Goal: Transaction & Acquisition: Book appointment/travel/reservation

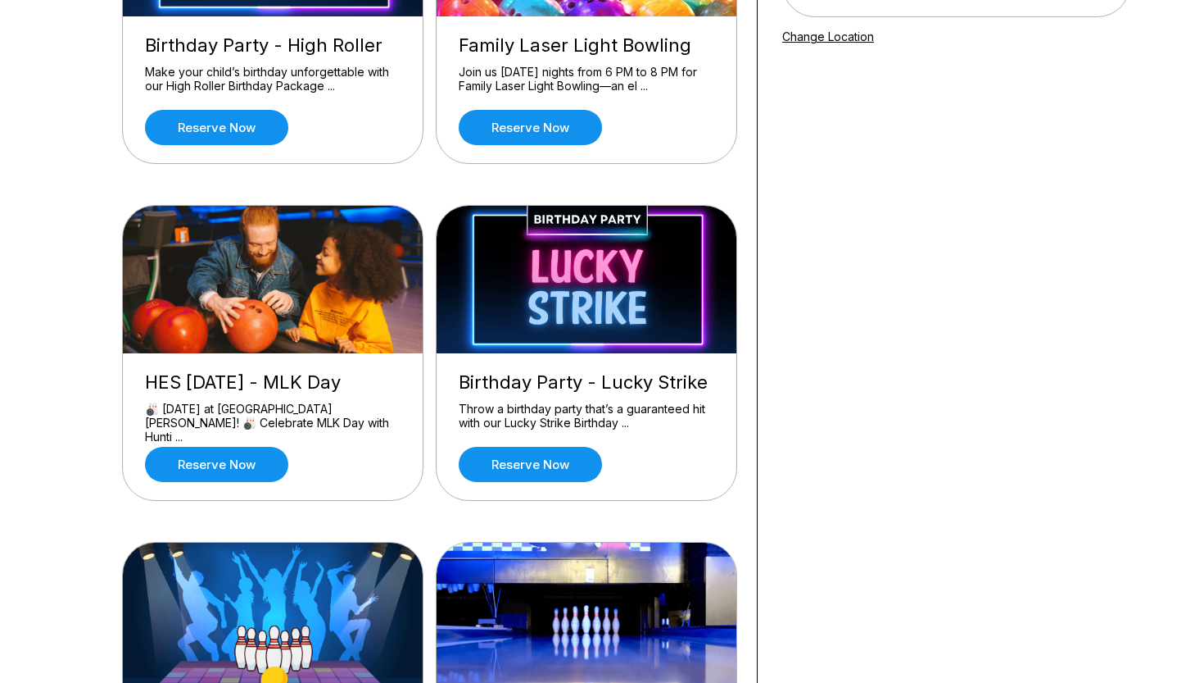
scroll to position [313, 0]
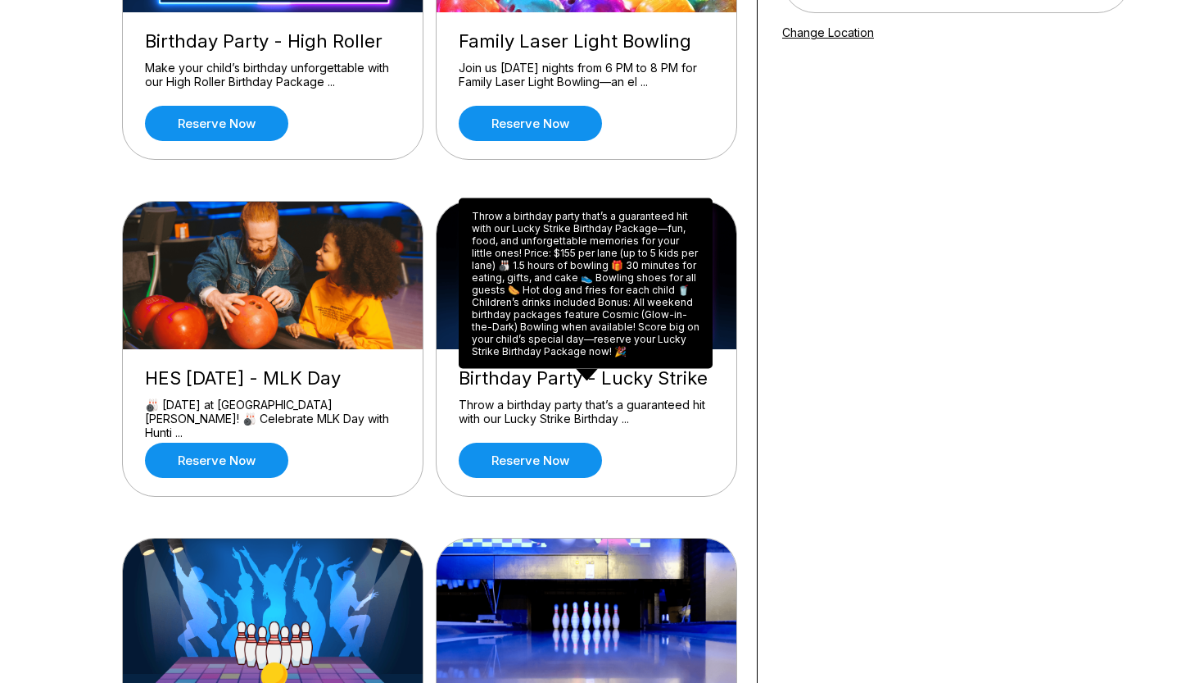
click at [562, 283] on div "Throw a birthday party that’s a guaranteed hit with our Lucky Strike Birthday P…" at bounding box center [586, 283] width 254 height 170
click at [687, 280] on div "Throw a birthday party that’s a guaranteed hit with our Lucky Strike Birthday P…" at bounding box center [586, 283] width 254 height 170
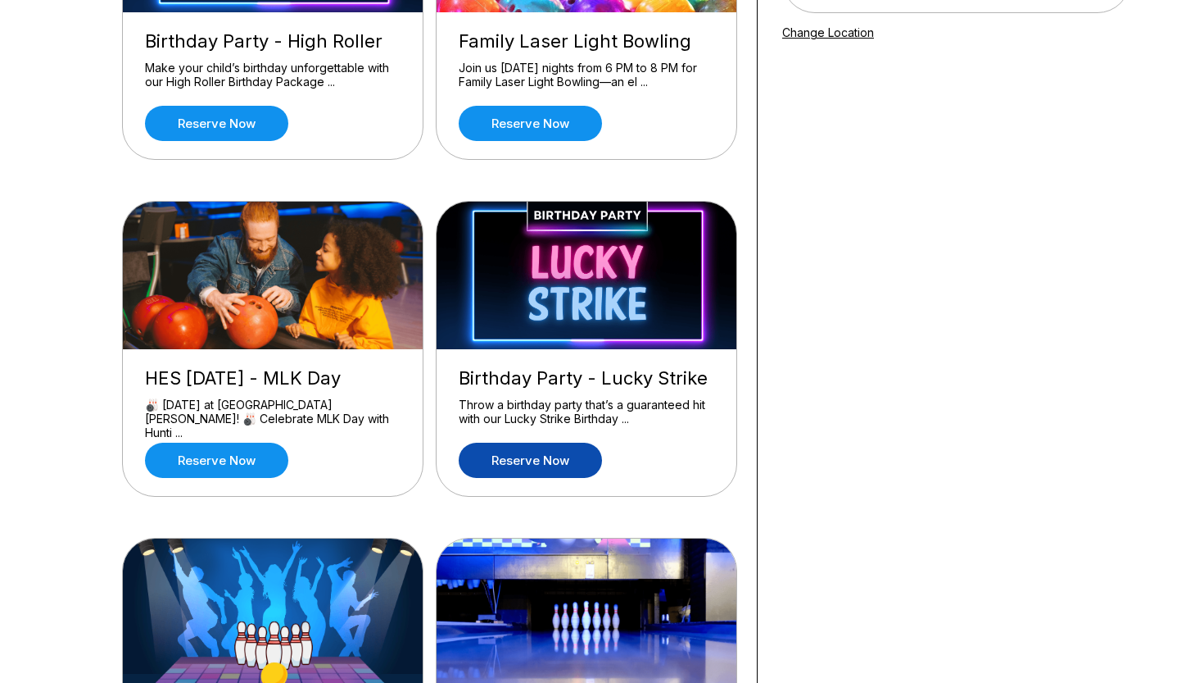
click at [556, 466] on link "Reserve now" at bounding box center [530, 459] width 143 height 35
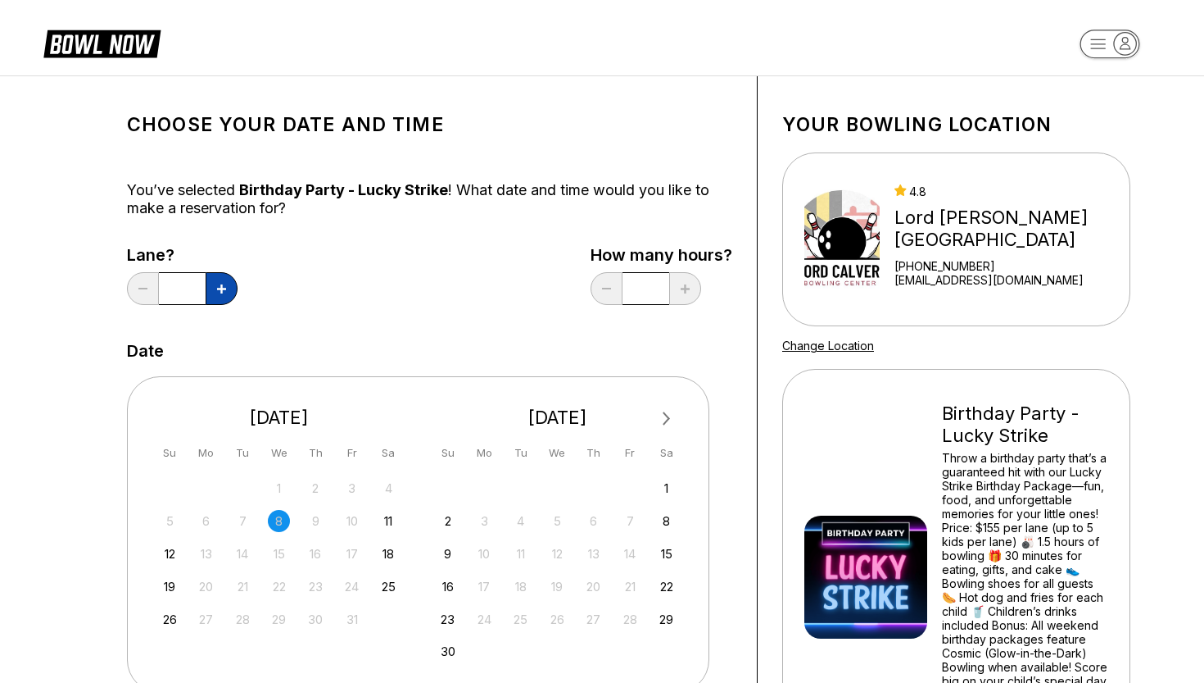
click at [220, 295] on button at bounding box center [222, 288] width 32 height 33
click at [139, 289] on icon at bounding box center [142, 289] width 9 height 2
type input "*"
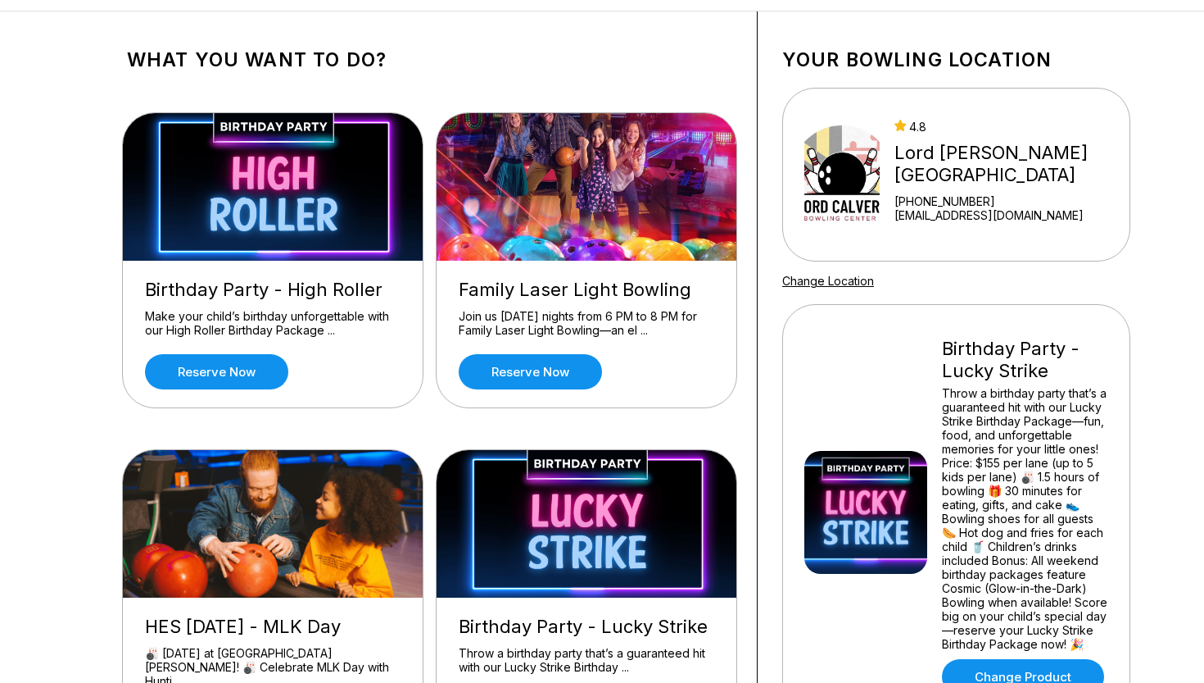
scroll to position [77, 0]
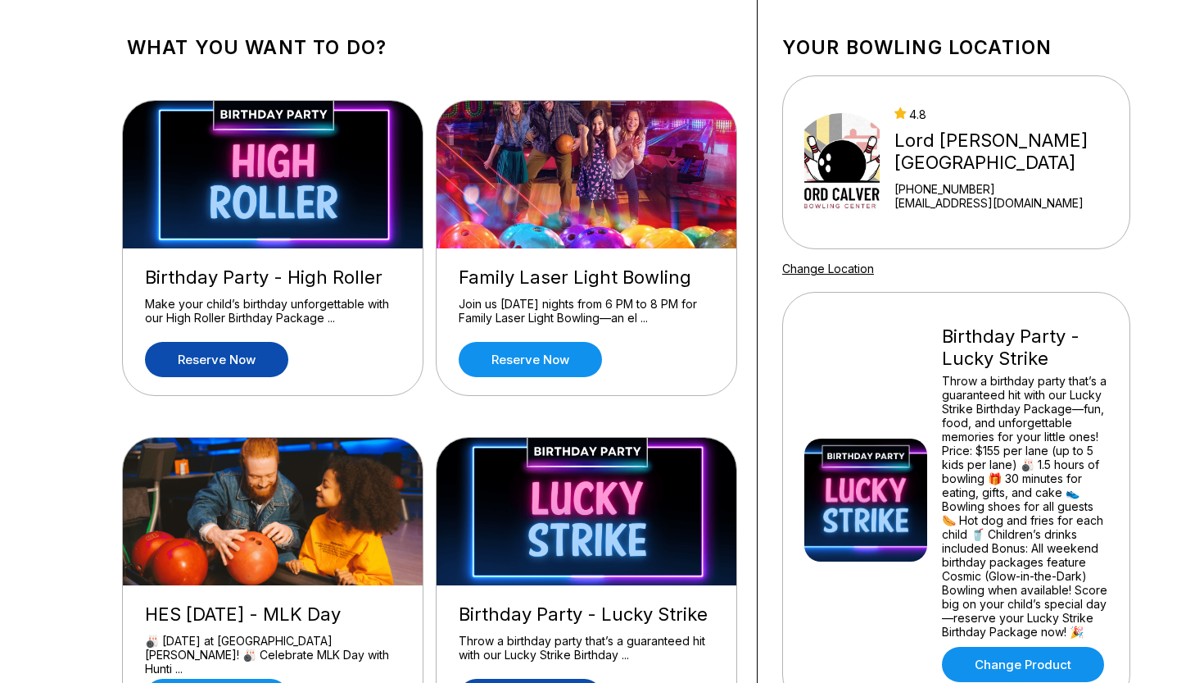
click at [239, 364] on link "Reserve now" at bounding box center [216, 359] width 143 height 35
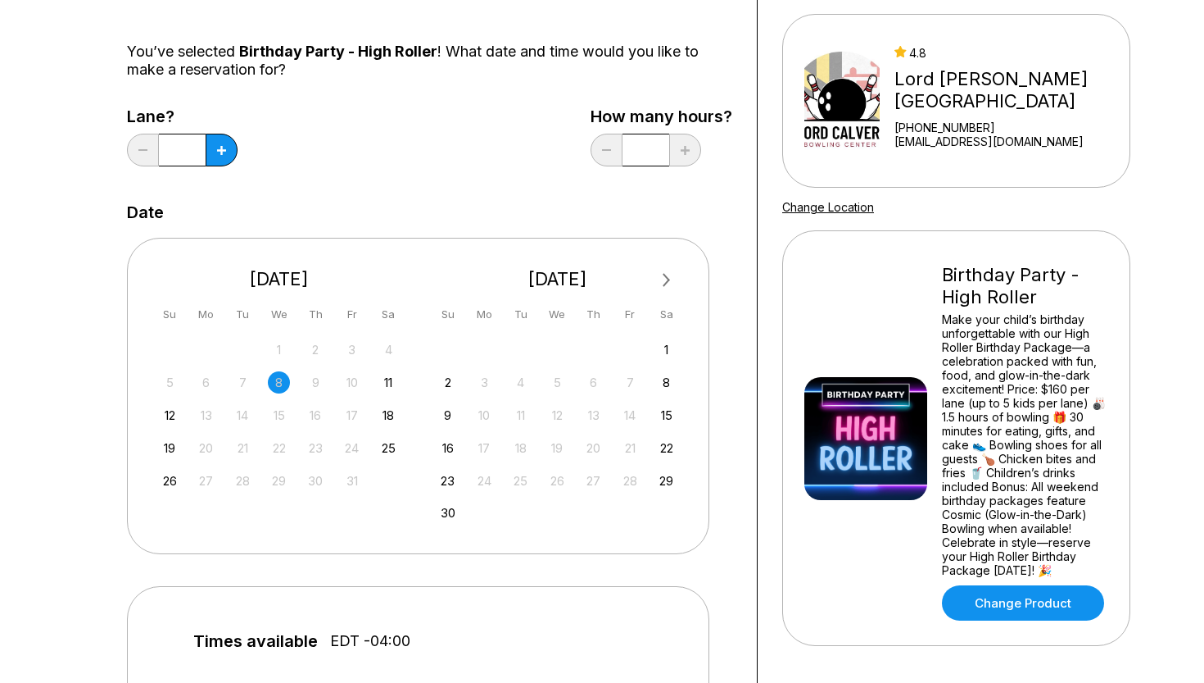
scroll to position [141, 0]
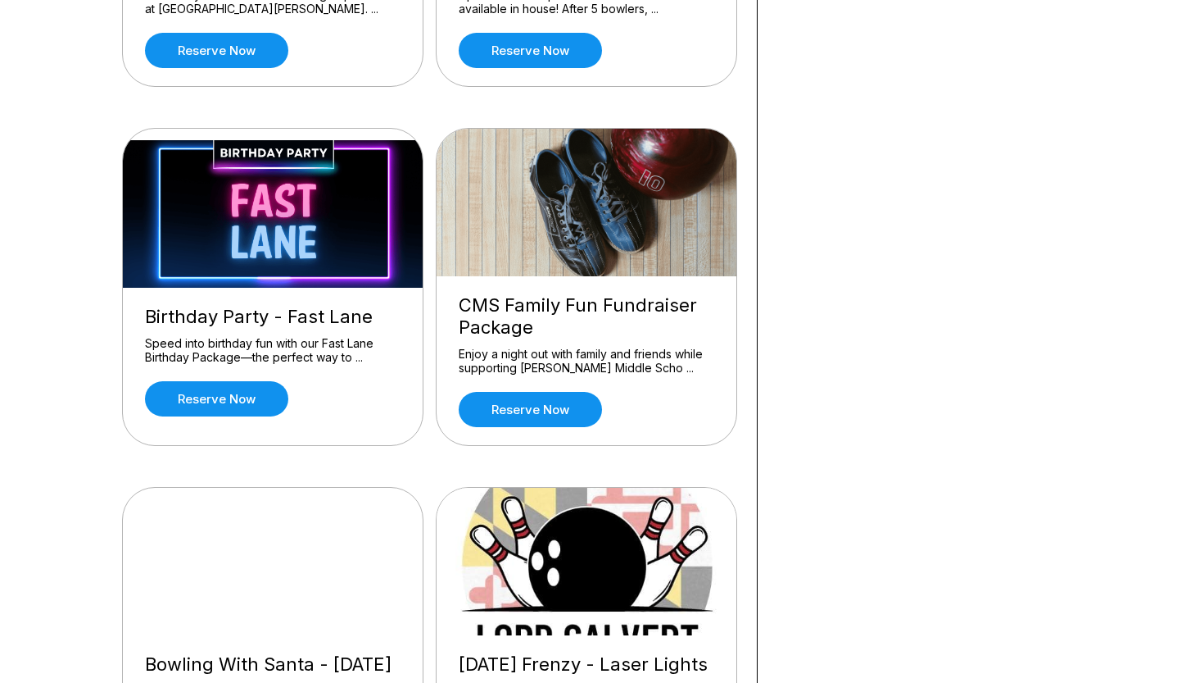
scroll to position [1212, 0]
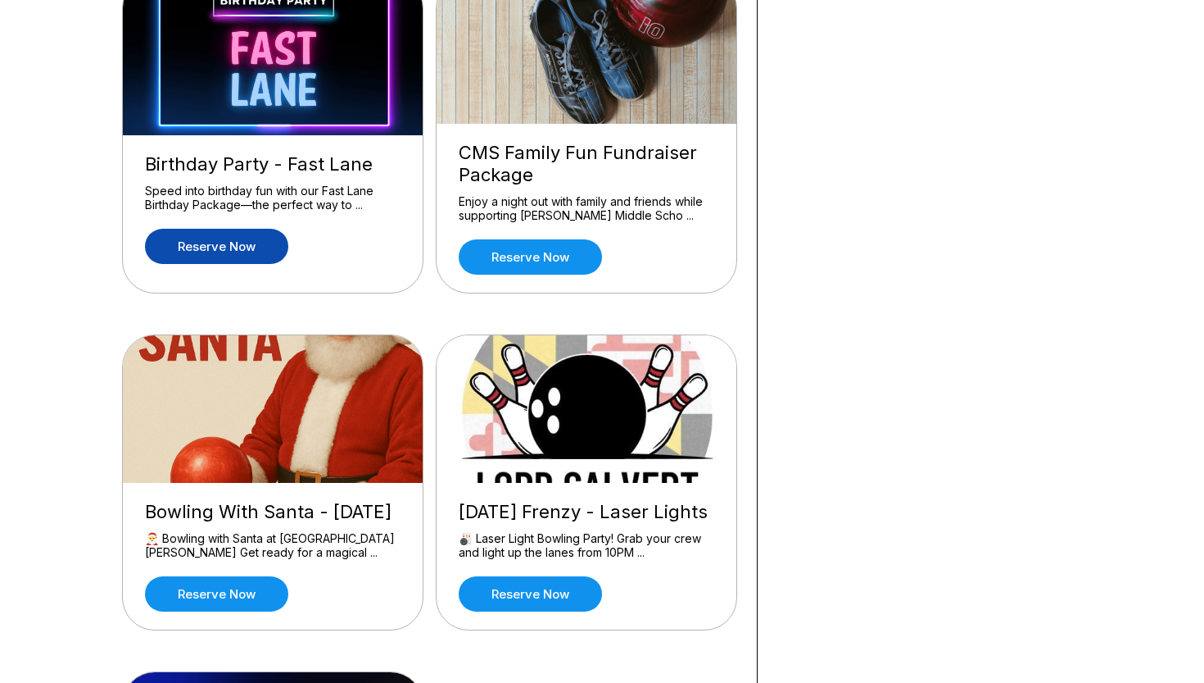
click at [220, 256] on link "Reserve now" at bounding box center [216, 246] width 143 height 35
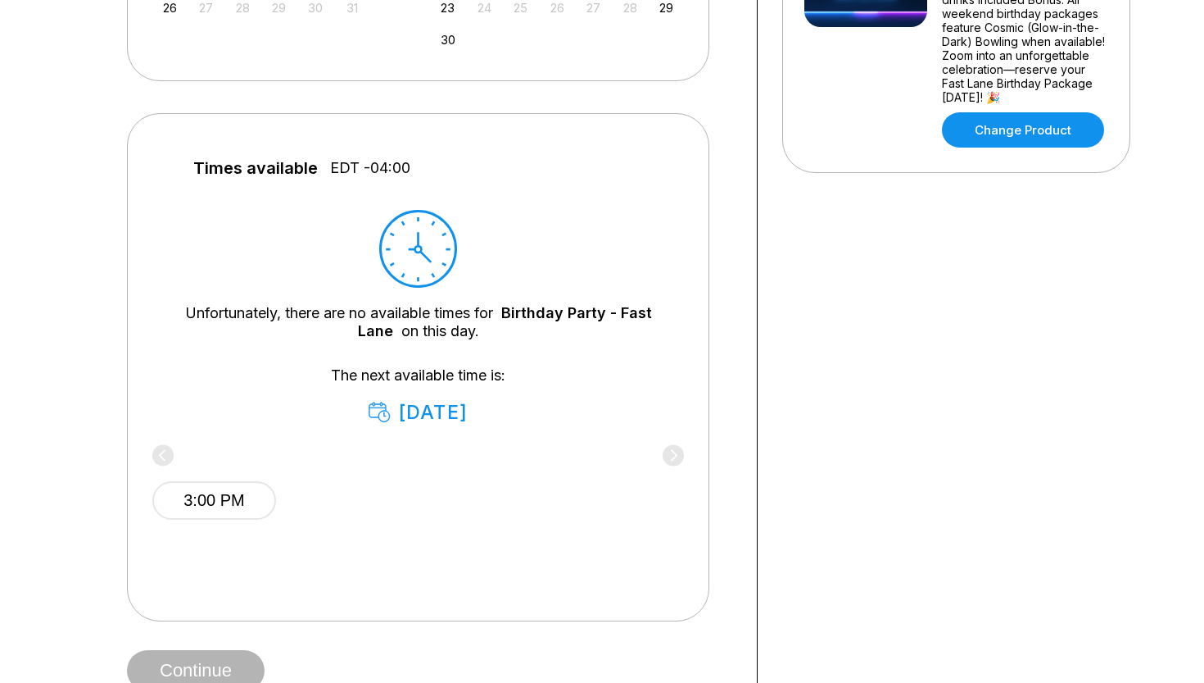
scroll to position [618, 0]
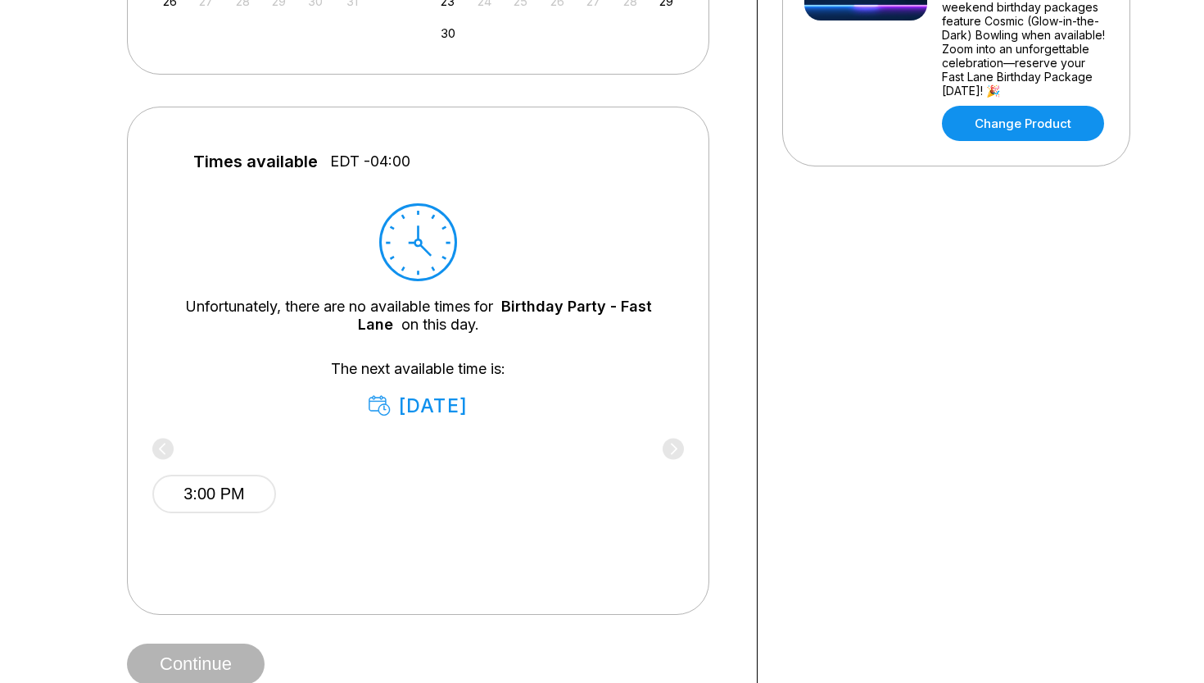
click at [456, 408] on div "[DATE]" at bounding box center [418, 405] width 99 height 23
click at [502, 381] on div "The next available time is: October 11" at bounding box center [418, 388] width 483 height 57
click at [674, 447] on div "3:00 PM" at bounding box center [418, 491] width 532 height 98
click at [671, 453] on div "3:00 PM" at bounding box center [418, 491] width 532 height 98
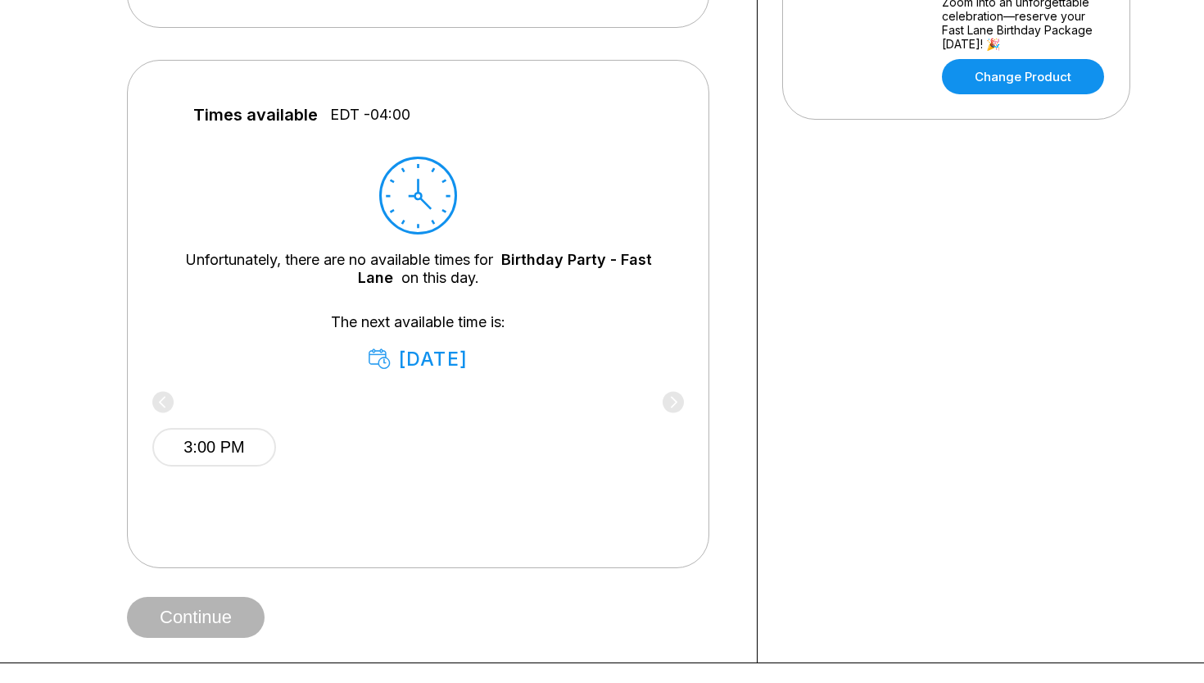
scroll to position [678, 0]
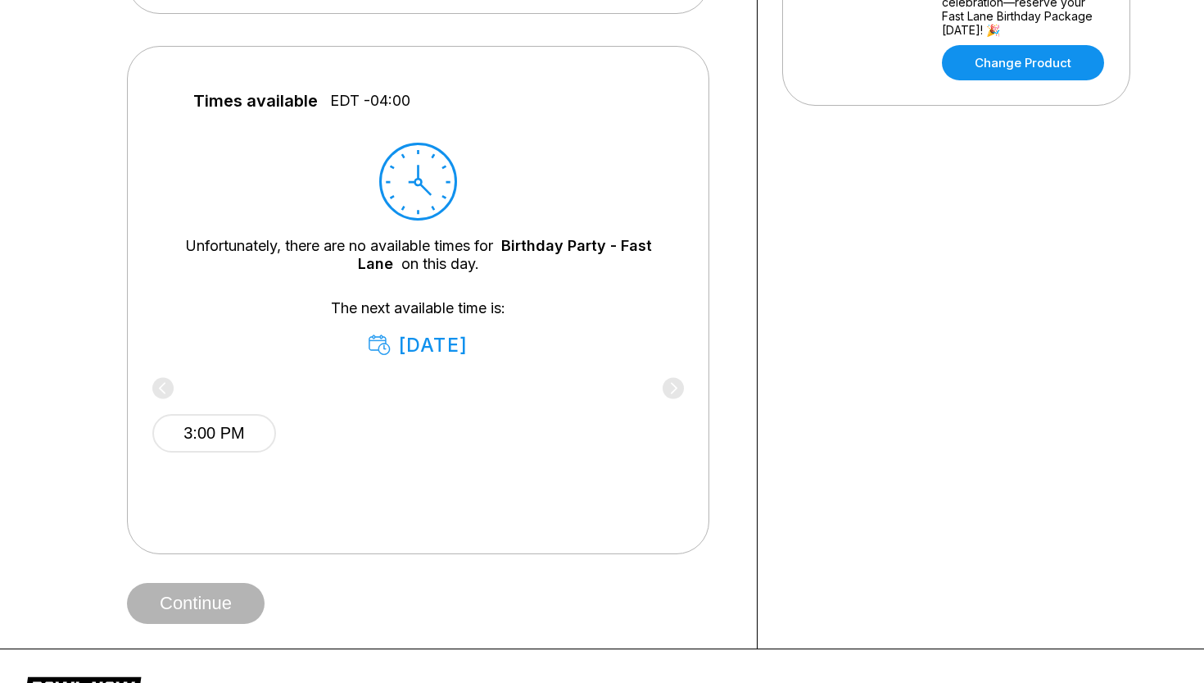
click at [156, 384] on div "3:00 PM" at bounding box center [418, 430] width 532 height 98
click at [228, 440] on button "3:00 PM" at bounding box center [214, 433] width 124 height 39
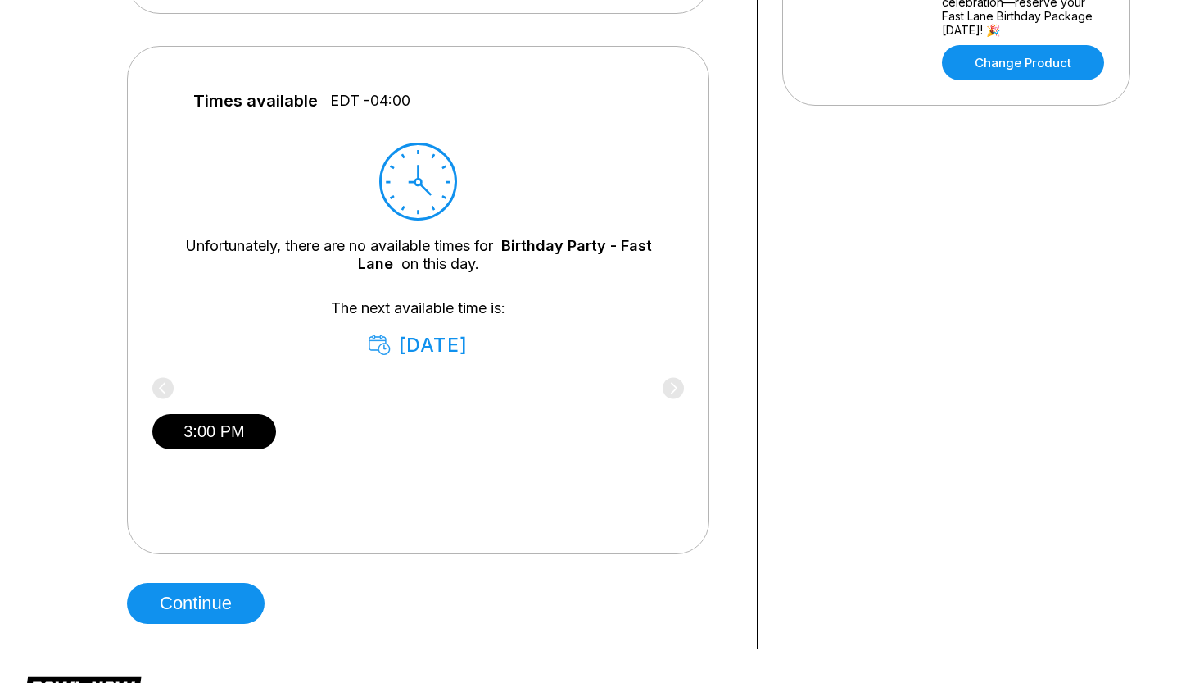
click at [443, 338] on div "[DATE]" at bounding box center [418, 344] width 99 height 23
click at [370, 343] on icon at bounding box center [380, 345] width 21 height 20
click at [370, 344] on icon at bounding box center [380, 345] width 21 height 20
click at [369, 343] on icon at bounding box center [380, 344] width 22 height 20
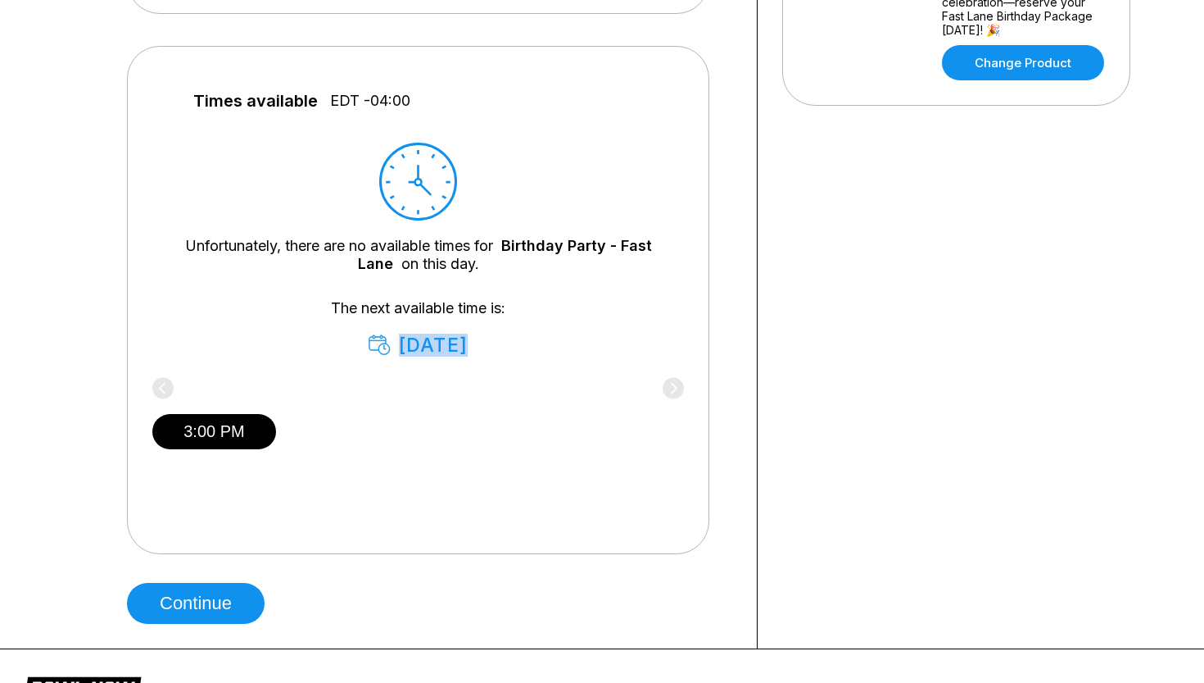
click at [369, 343] on icon at bounding box center [380, 344] width 22 height 20
click at [578, 242] on link "Birthday Party - Fast Lane" at bounding box center [505, 254] width 294 height 35
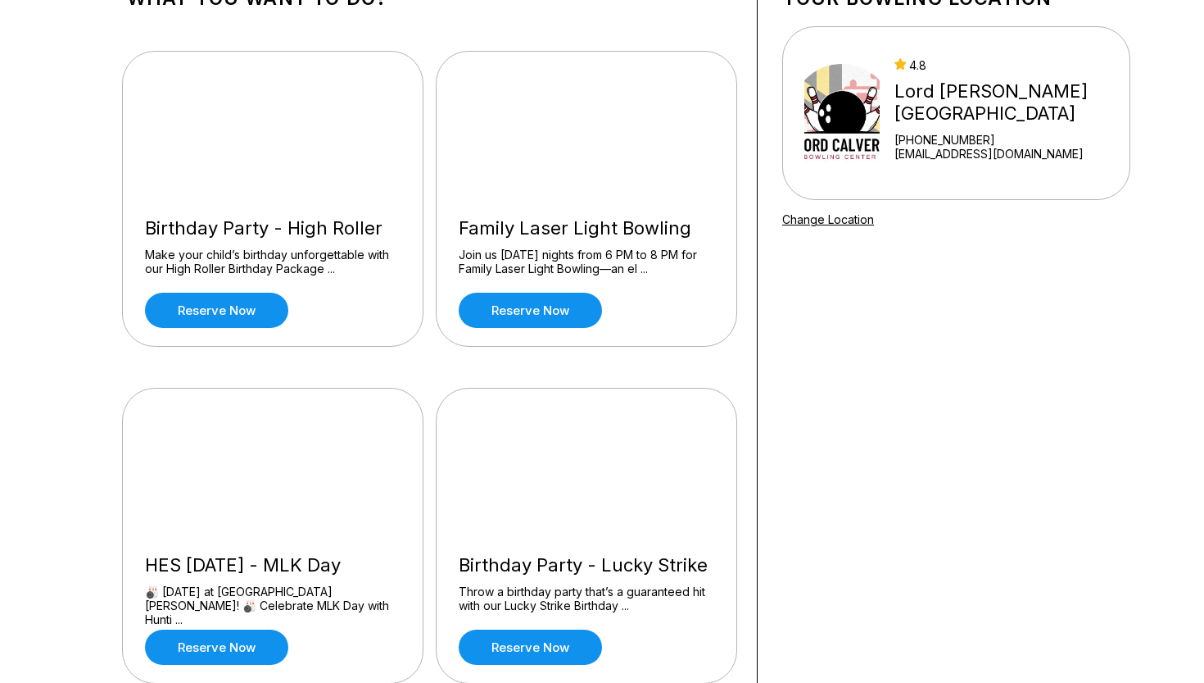
scroll to position [133, 0]
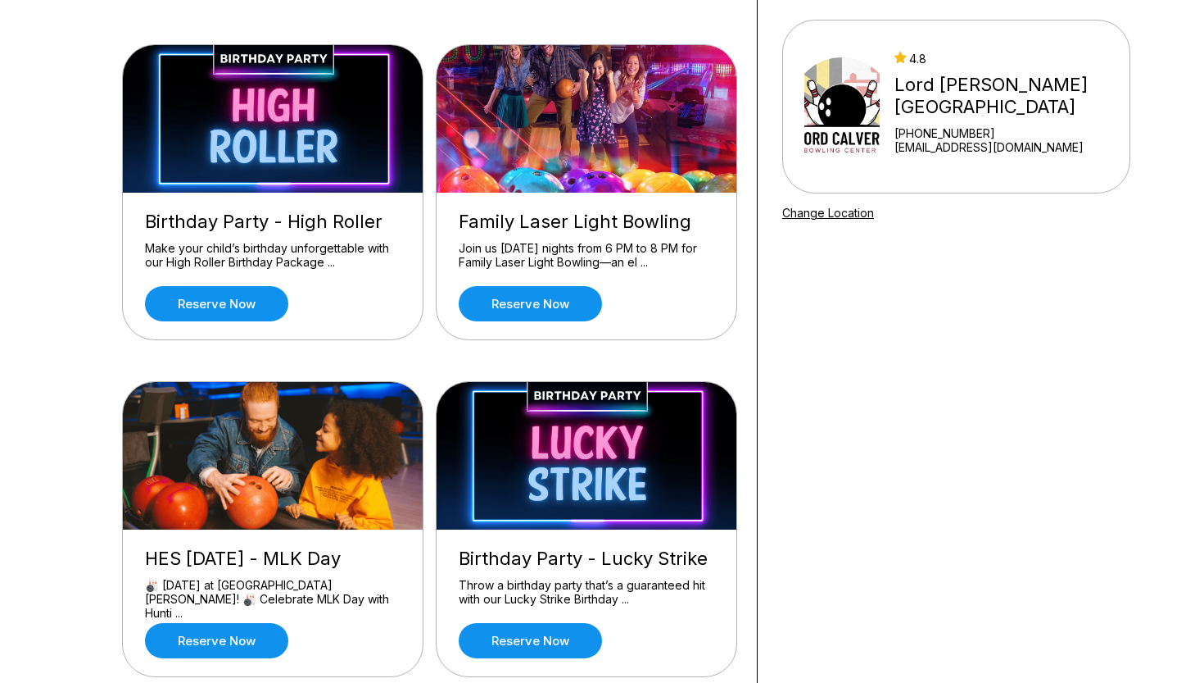
click at [312, 115] on img at bounding box center [274, 118] width 302 height 147
click at [191, 171] on img at bounding box center [274, 118] width 302 height 147
click at [190, 228] on div "Birthday Party - High Roller" at bounding box center [273, 222] width 256 height 22
click at [171, 109] on img at bounding box center [274, 118] width 302 height 147
click at [262, 86] on img at bounding box center [274, 118] width 302 height 147
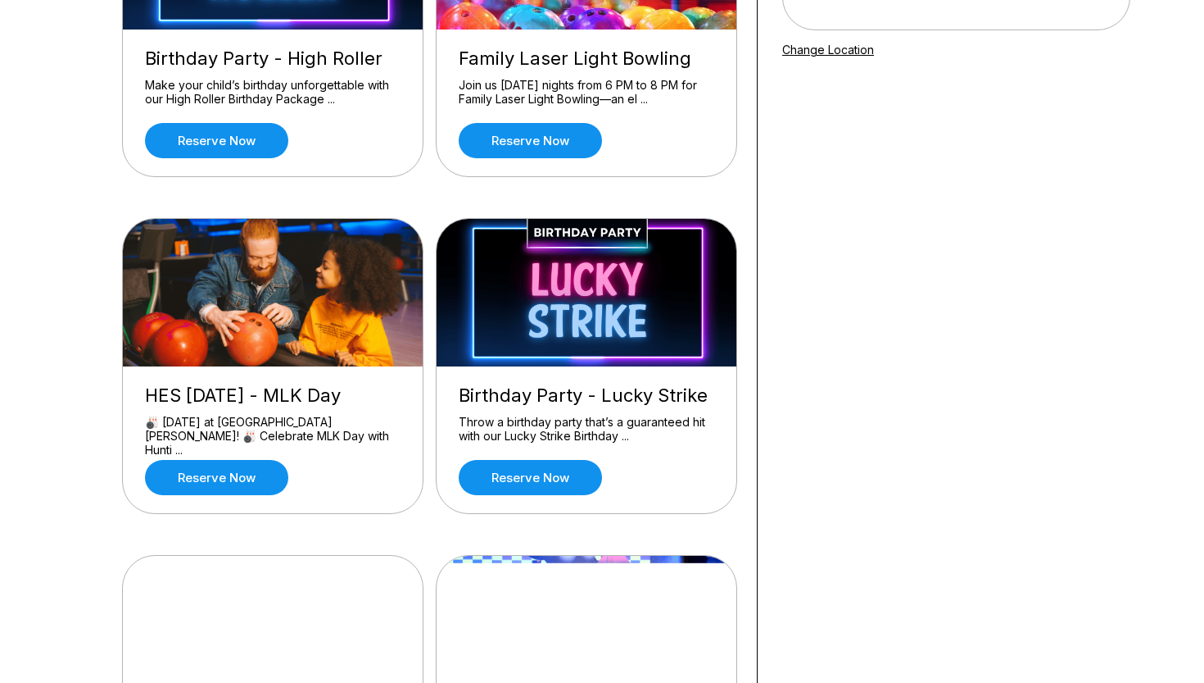
scroll to position [307, 0]
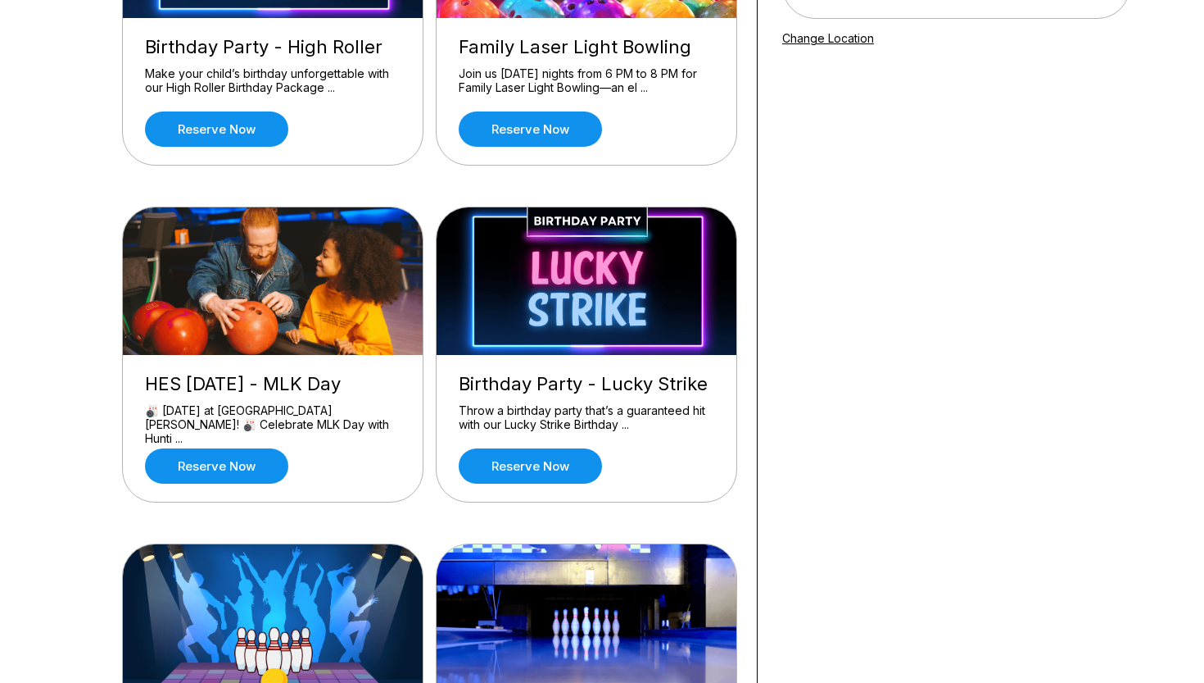
click at [583, 288] on img at bounding box center [588, 280] width 302 height 147
click at [525, 288] on img at bounding box center [588, 280] width 302 height 147
click at [578, 225] on img at bounding box center [588, 280] width 302 height 147
click at [474, 277] on img at bounding box center [588, 280] width 302 height 147
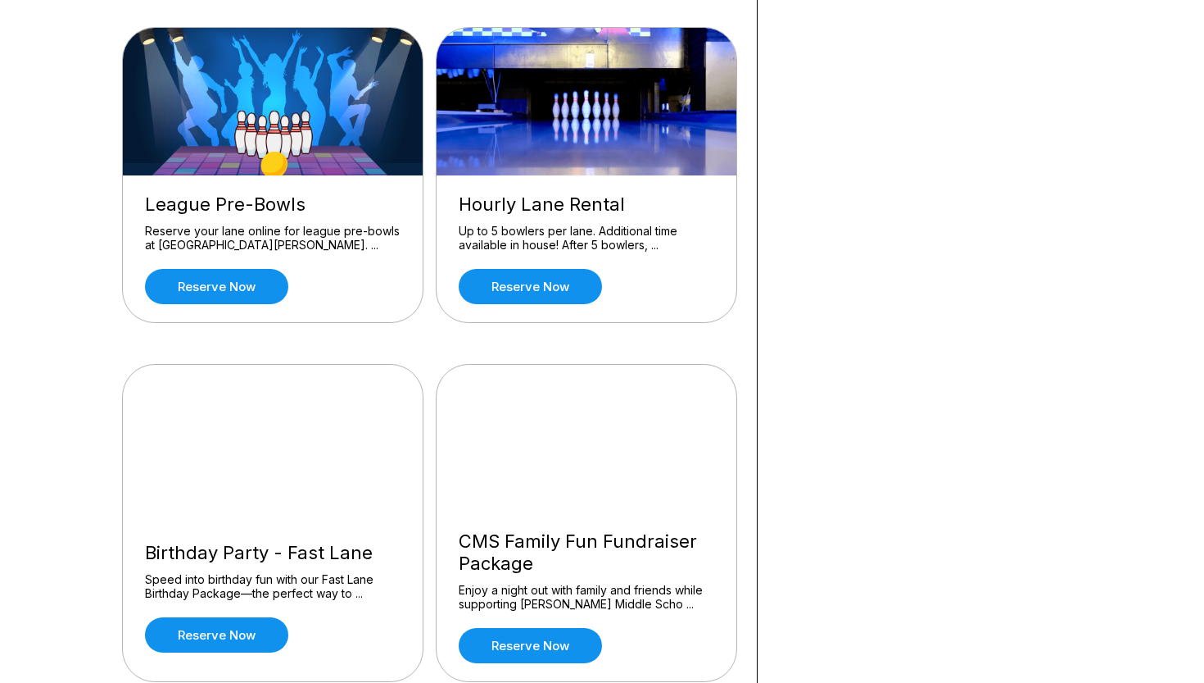
scroll to position [842, 0]
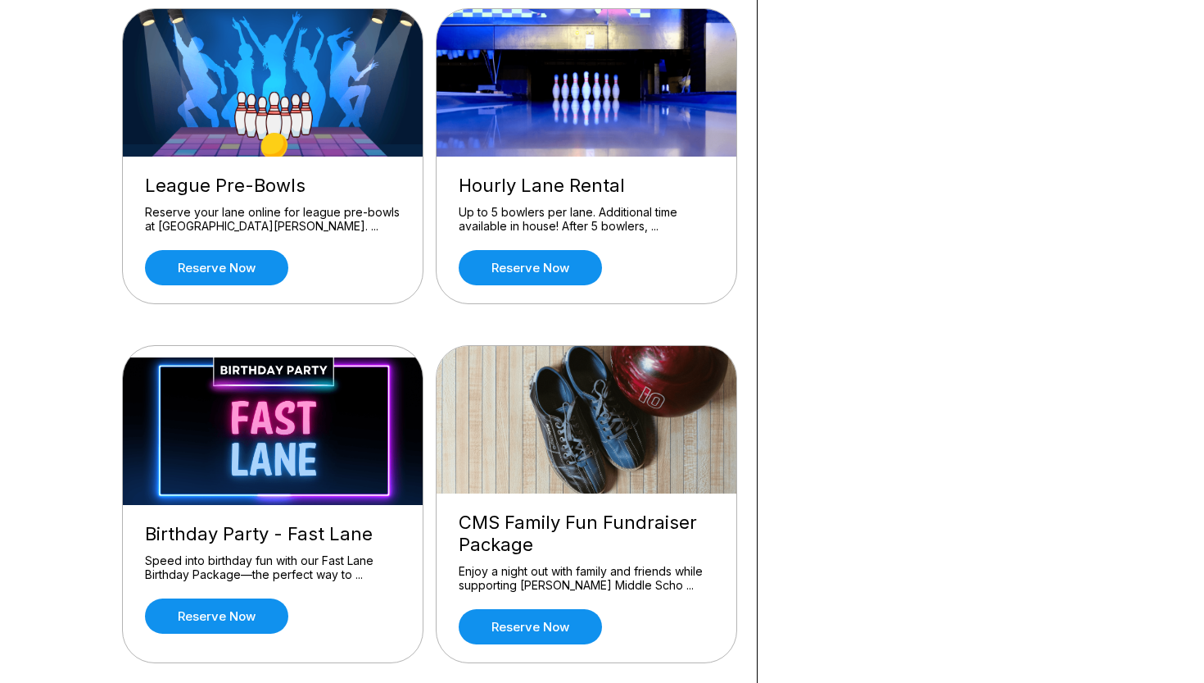
click at [228, 538] on div "Birthday Party - Fast Lane" at bounding box center [273, 534] width 256 height 22
click at [225, 620] on link "Reserve now" at bounding box center [216, 615] width 143 height 35
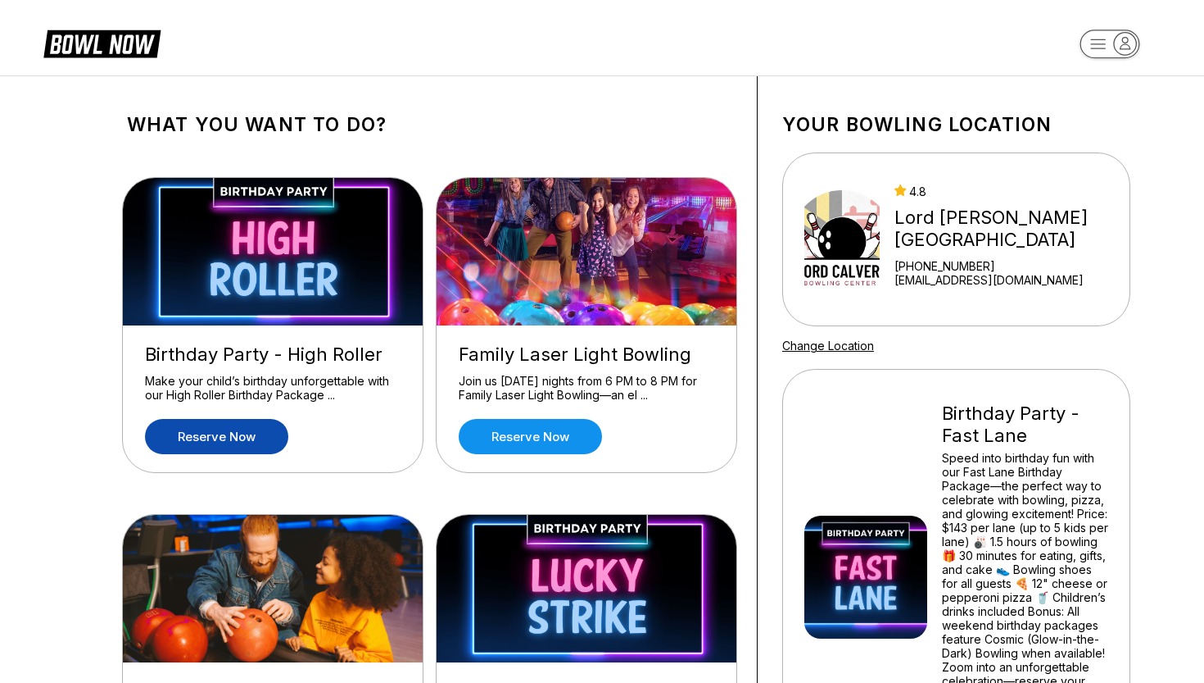
click at [234, 449] on link "Reserve now" at bounding box center [216, 436] width 143 height 35
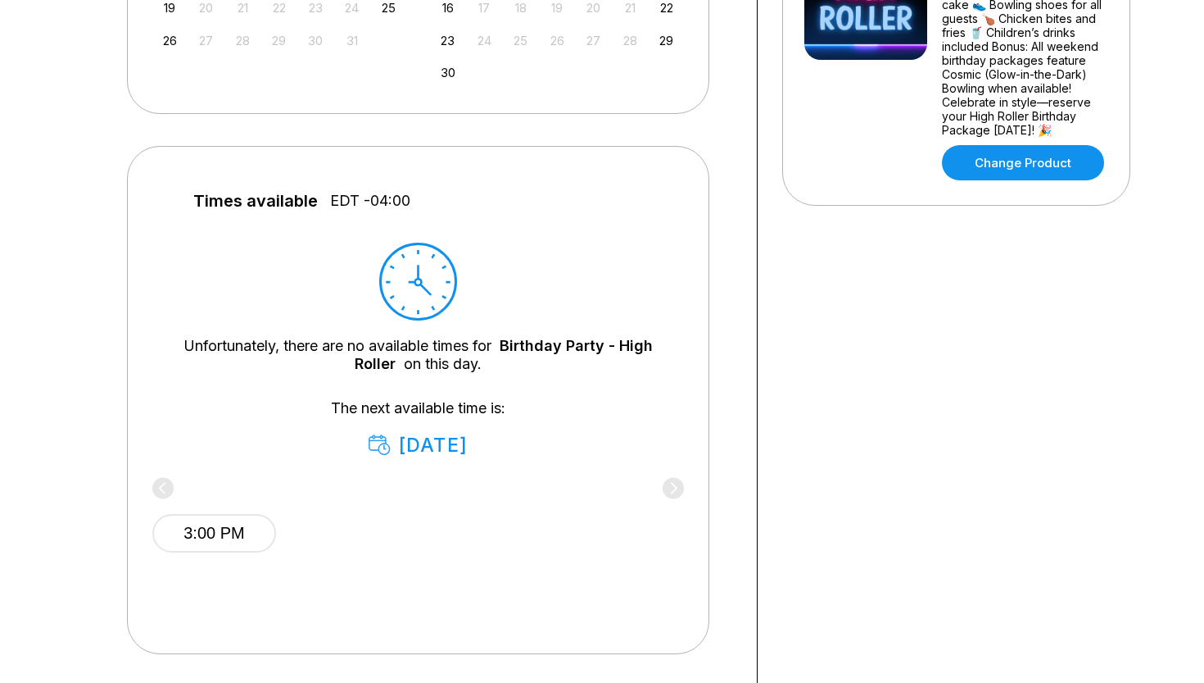
scroll to position [610, 0]
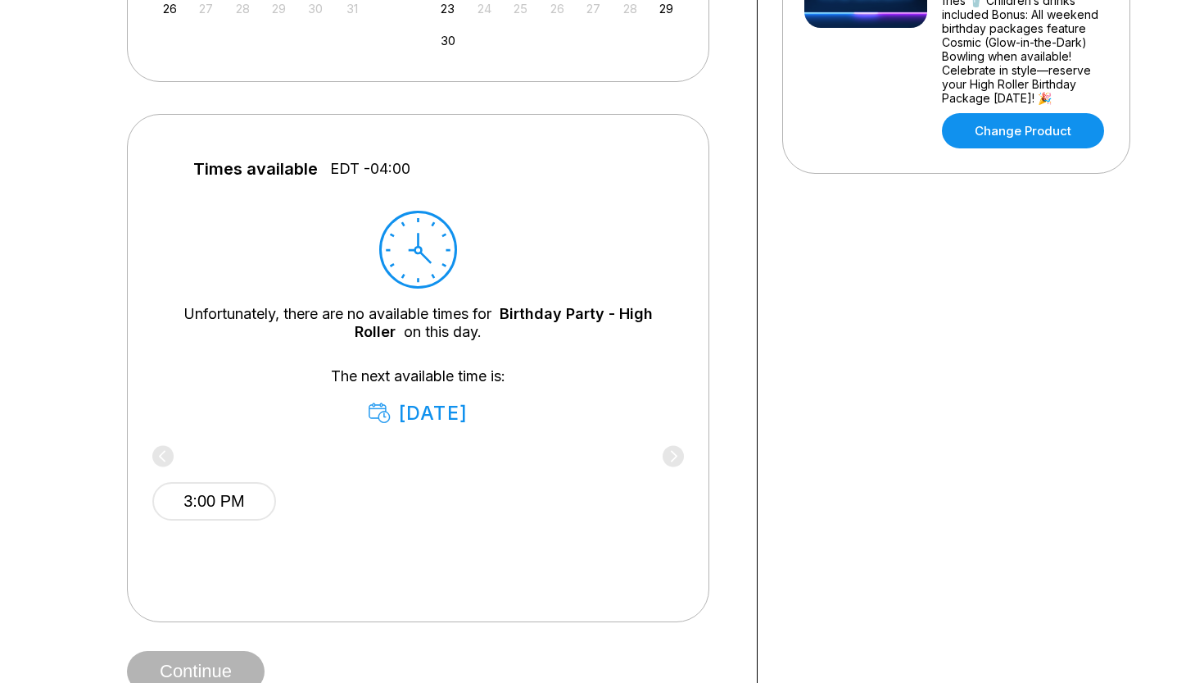
click at [661, 447] on div "3:00 PM" at bounding box center [418, 485] width 532 height 123
click at [418, 214] on icon at bounding box center [418, 250] width 78 height 78
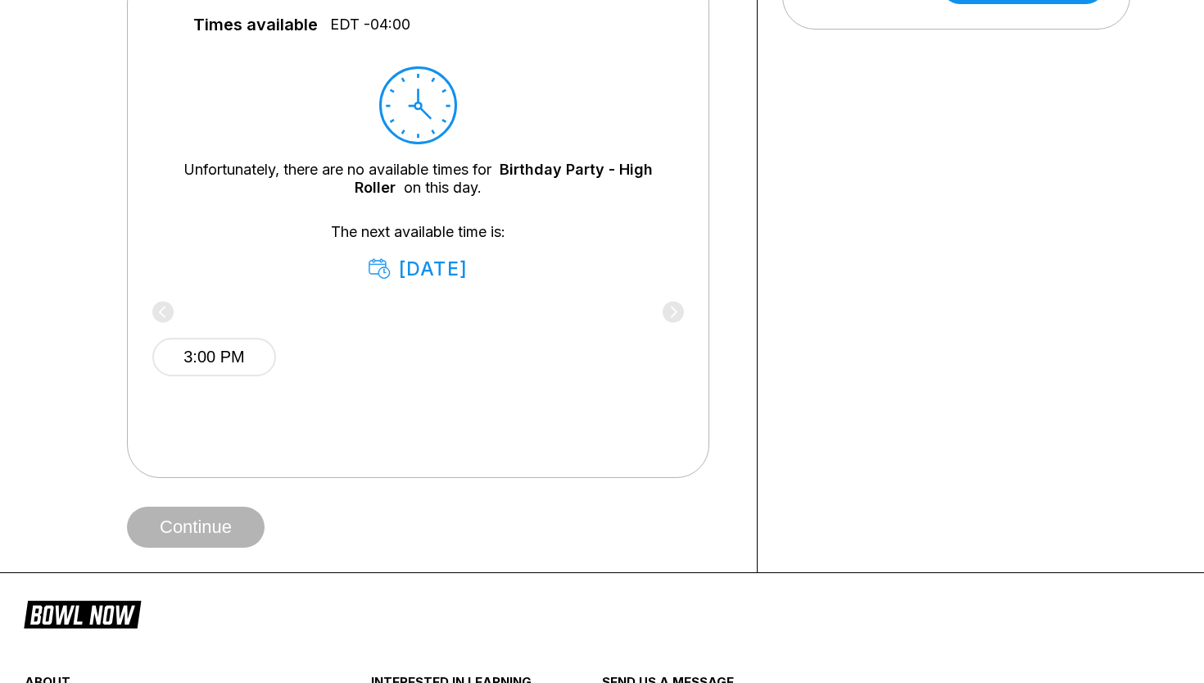
scroll to position [814, 0]
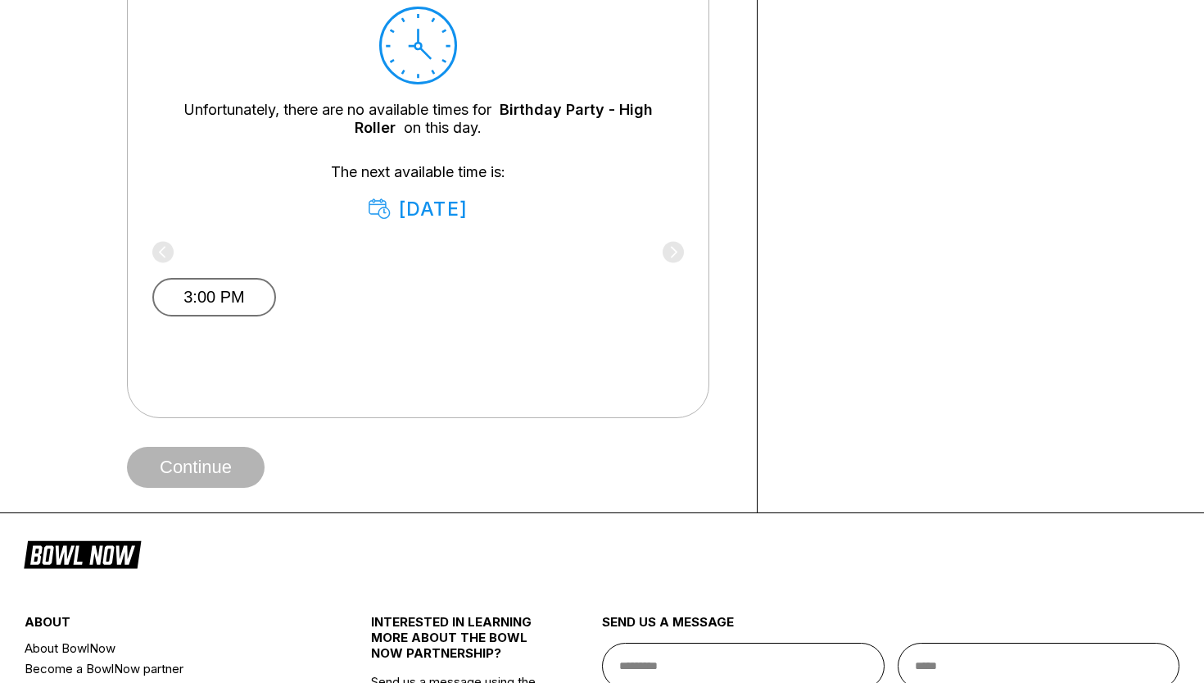
click at [244, 309] on button "3:00 PM" at bounding box center [214, 297] width 124 height 39
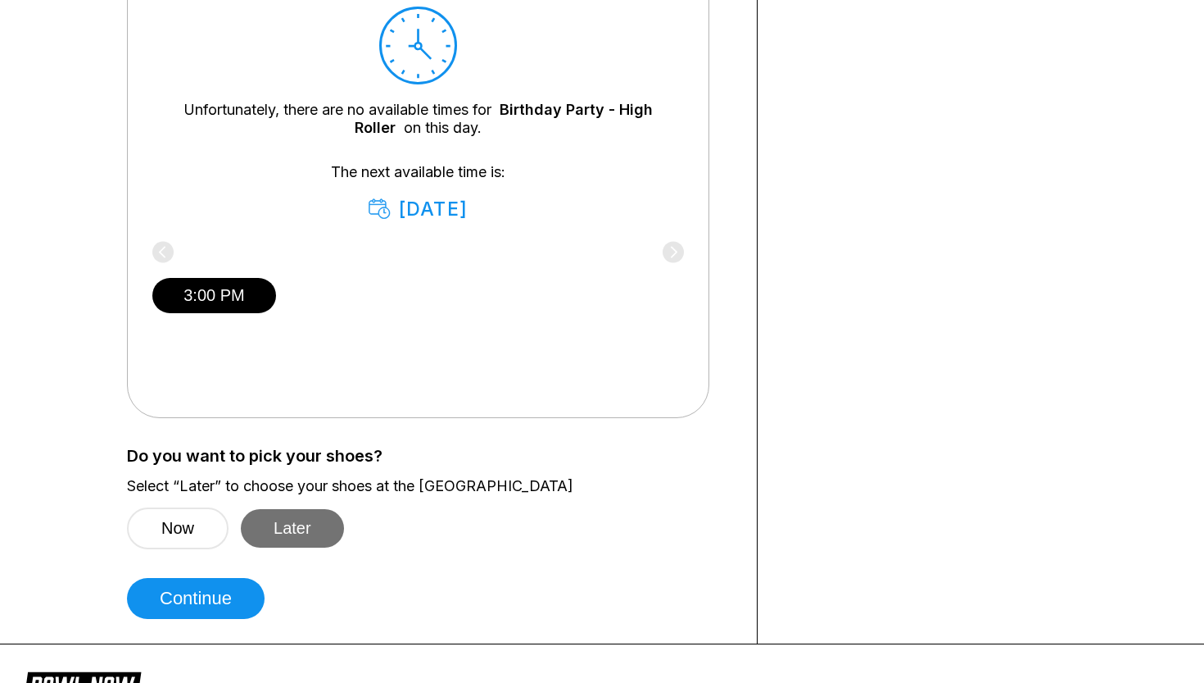
click at [298, 534] on button "Later" at bounding box center [292, 528] width 103 height 39
click at [303, 519] on button "Later" at bounding box center [292, 528] width 103 height 39
click at [215, 611] on button "Continue" at bounding box center [196, 598] width 138 height 41
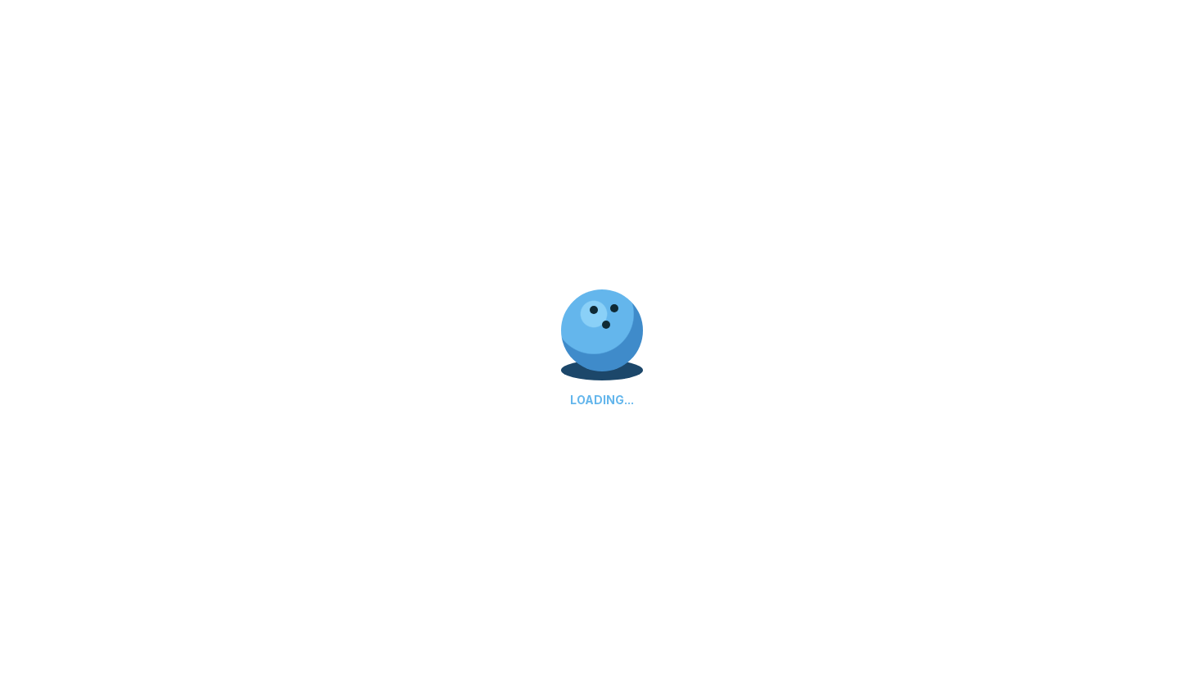
select select "**"
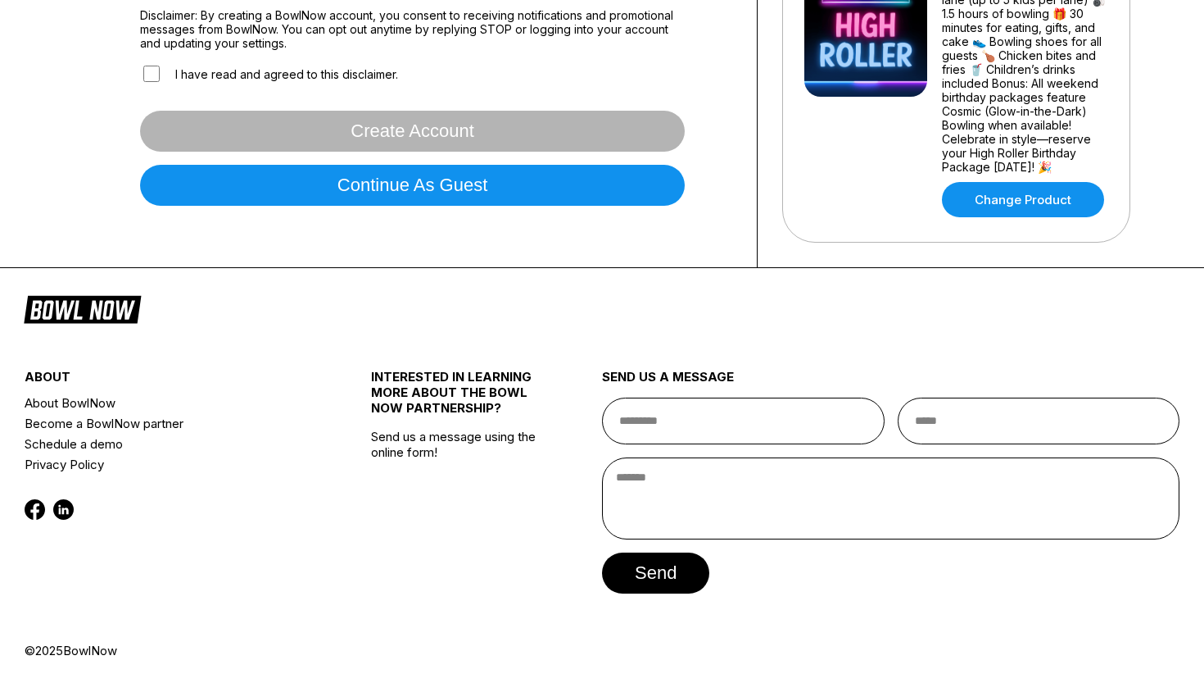
scroll to position [572, 0]
click at [991, 199] on link "Change Product" at bounding box center [1023, 199] width 162 height 35
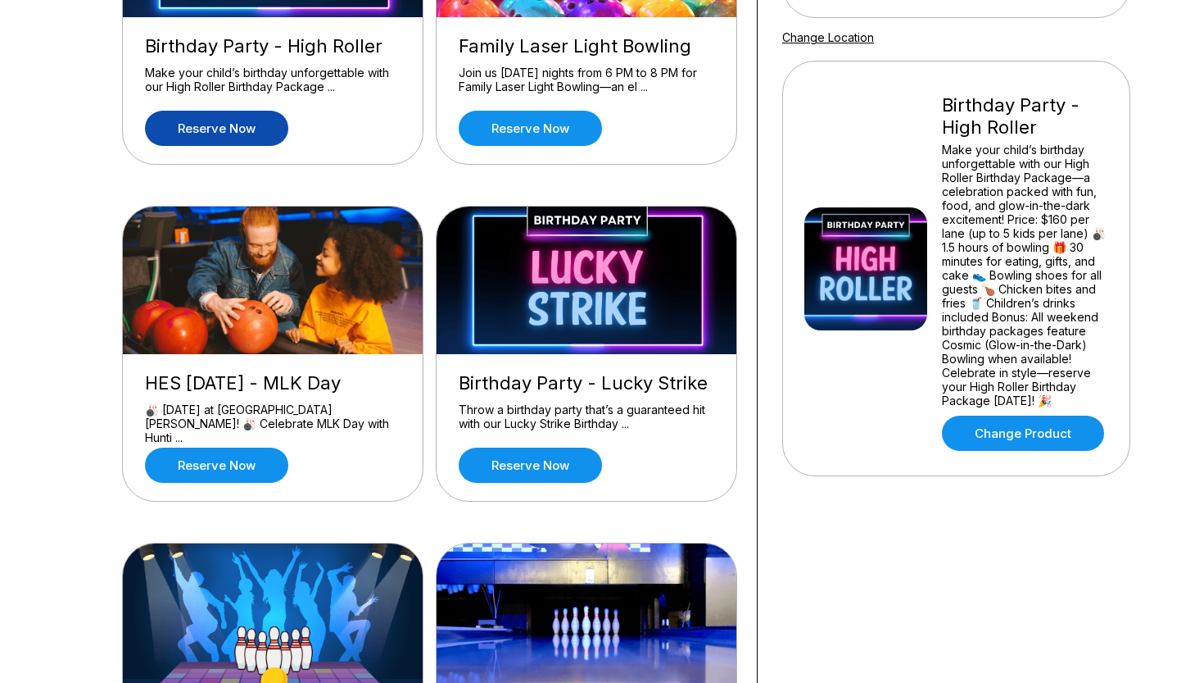
scroll to position [314, 0]
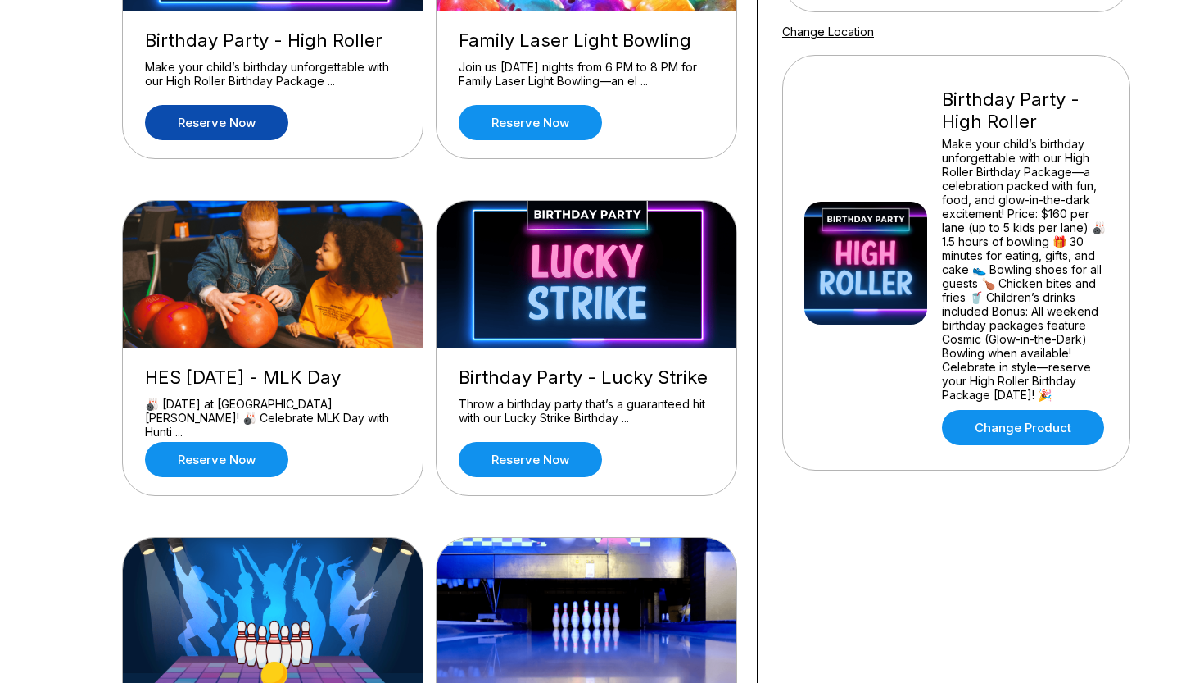
click at [602, 385] on div "Birthday Party - Lucky Strike" at bounding box center [587, 377] width 256 height 22
click at [612, 283] on img at bounding box center [588, 274] width 302 height 147
click at [556, 447] on link "Reserve now" at bounding box center [530, 459] width 143 height 35
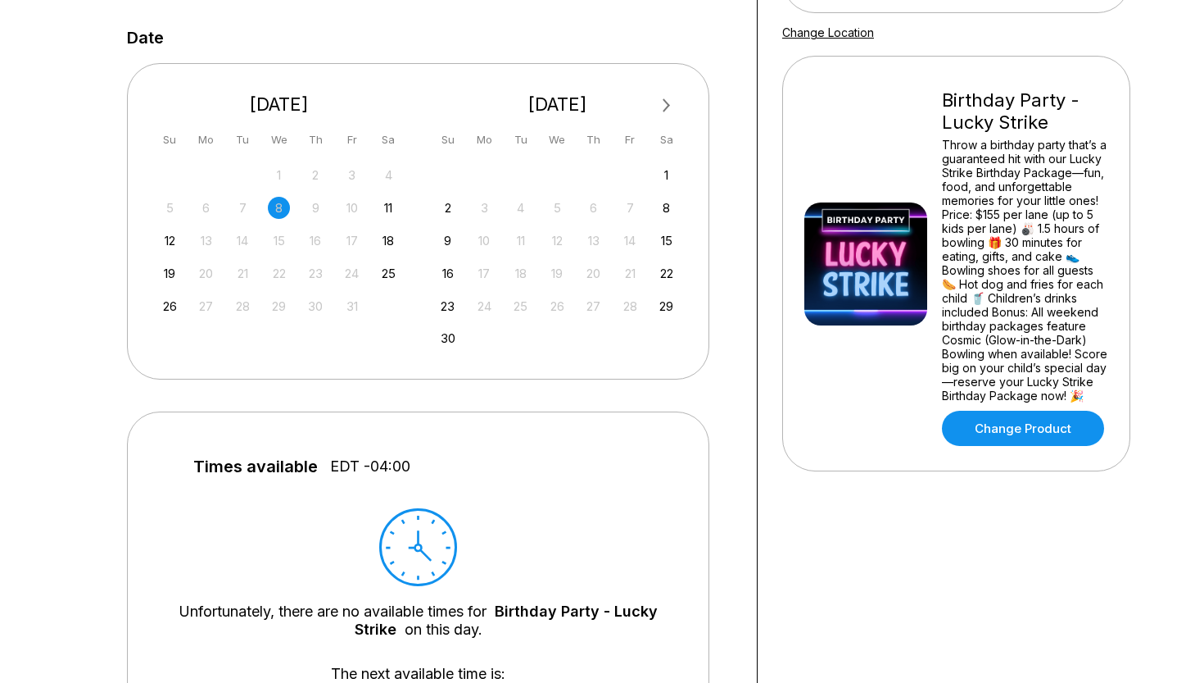
scroll to position [300, 0]
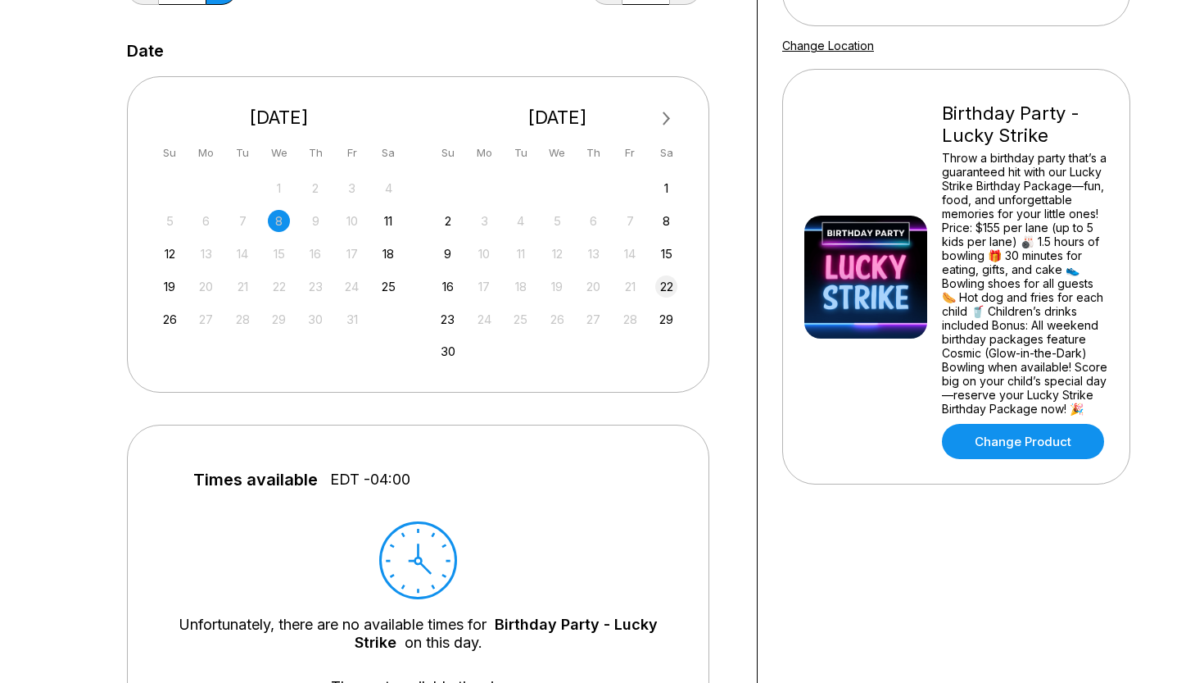
click at [674, 283] on div "22" at bounding box center [666, 286] width 22 height 22
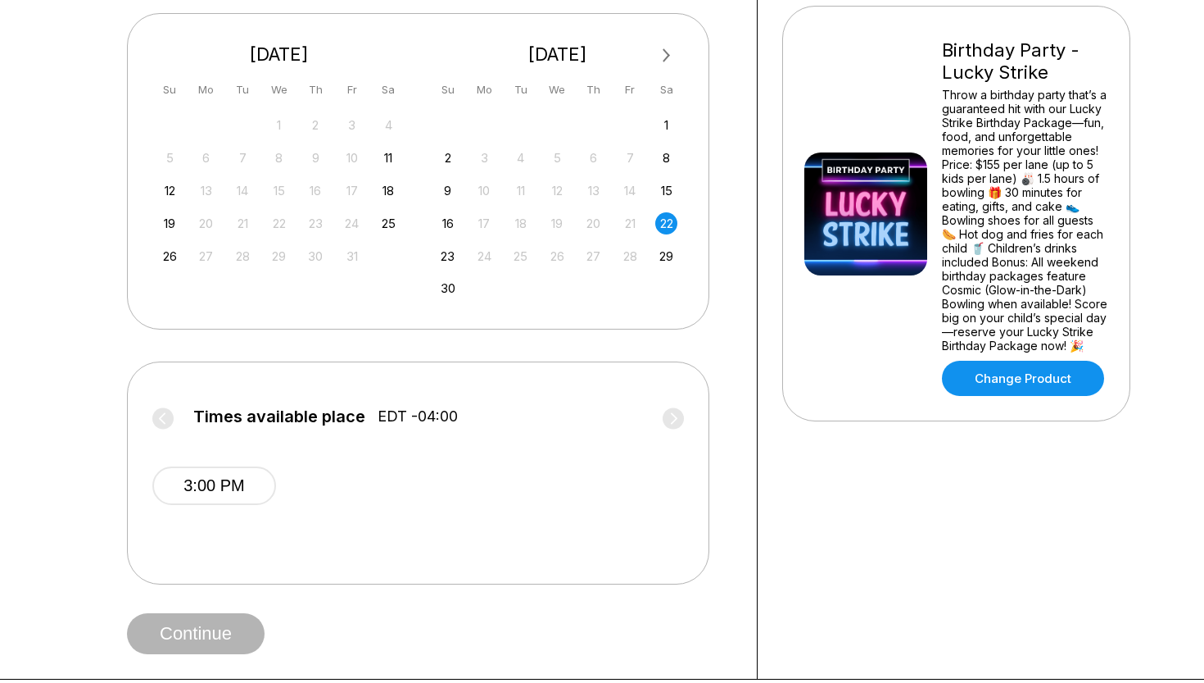
scroll to position [367, 0]
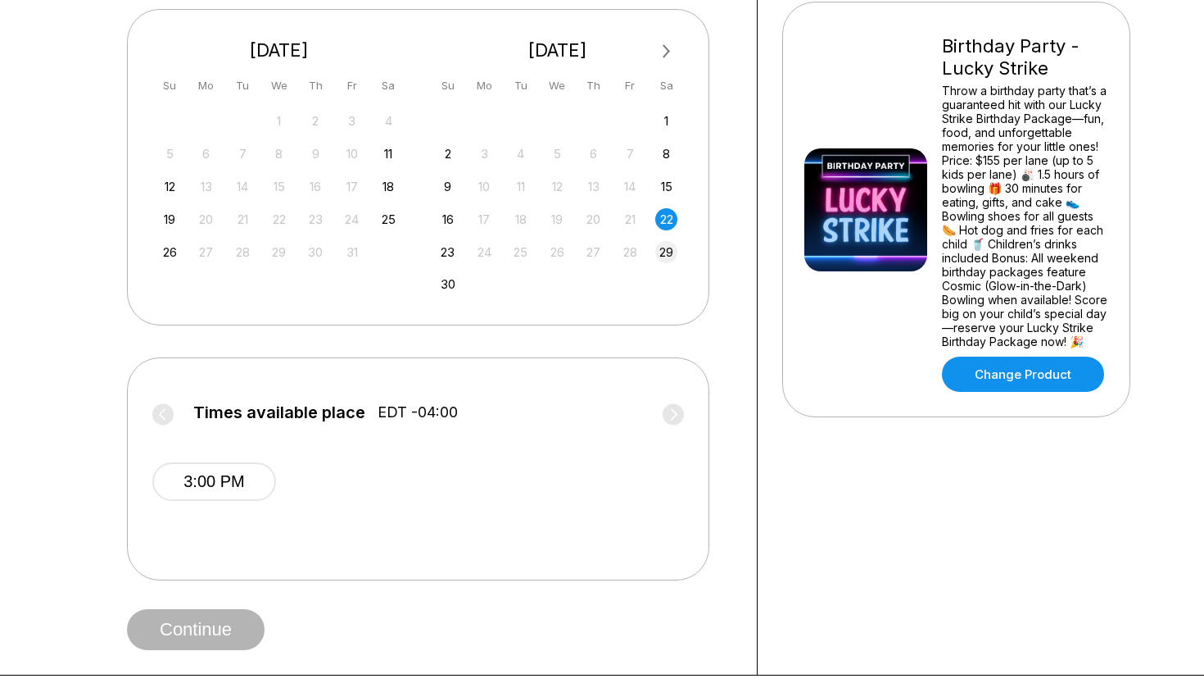
click at [664, 253] on div "29" at bounding box center [666, 252] width 22 height 22
click at [447, 255] on div "23" at bounding box center [448, 252] width 22 height 22
click at [386, 215] on div "25" at bounding box center [389, 219] width 22 height 22
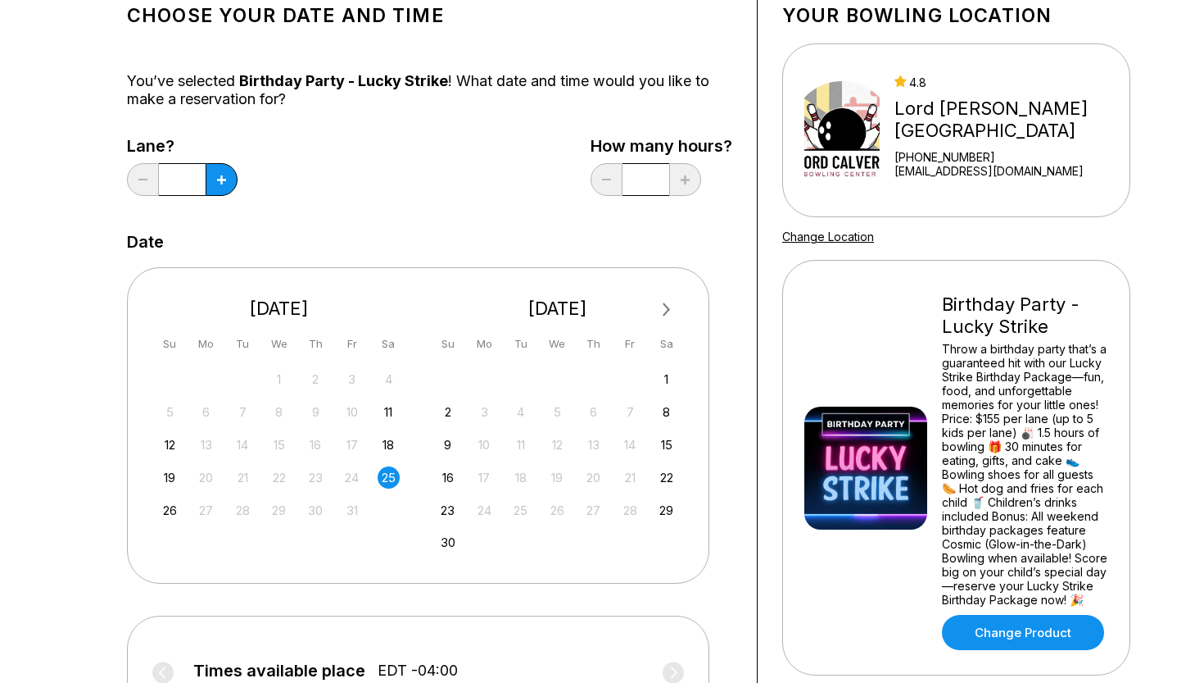
scroll to position [119, 0]
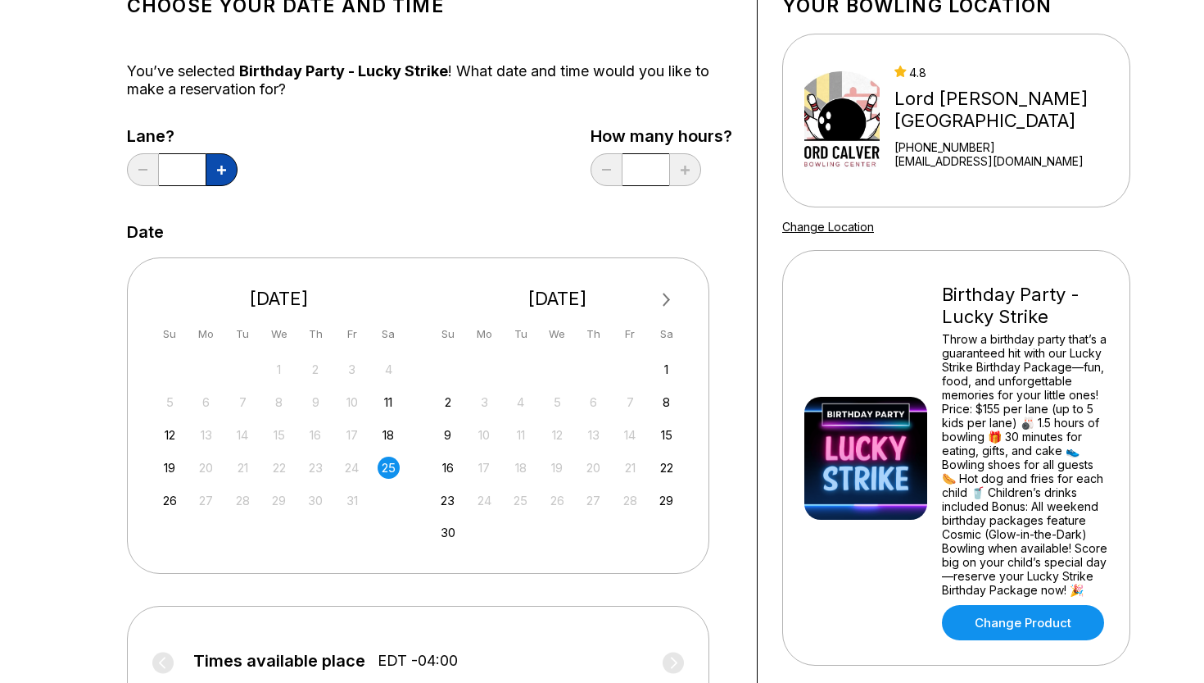
click at [215, 166] on button at bounding box center [222, 169] width 32 height 33
click at [220, 173] on icon at bounding box center [221, 170] width 9 height 9
type input "*"
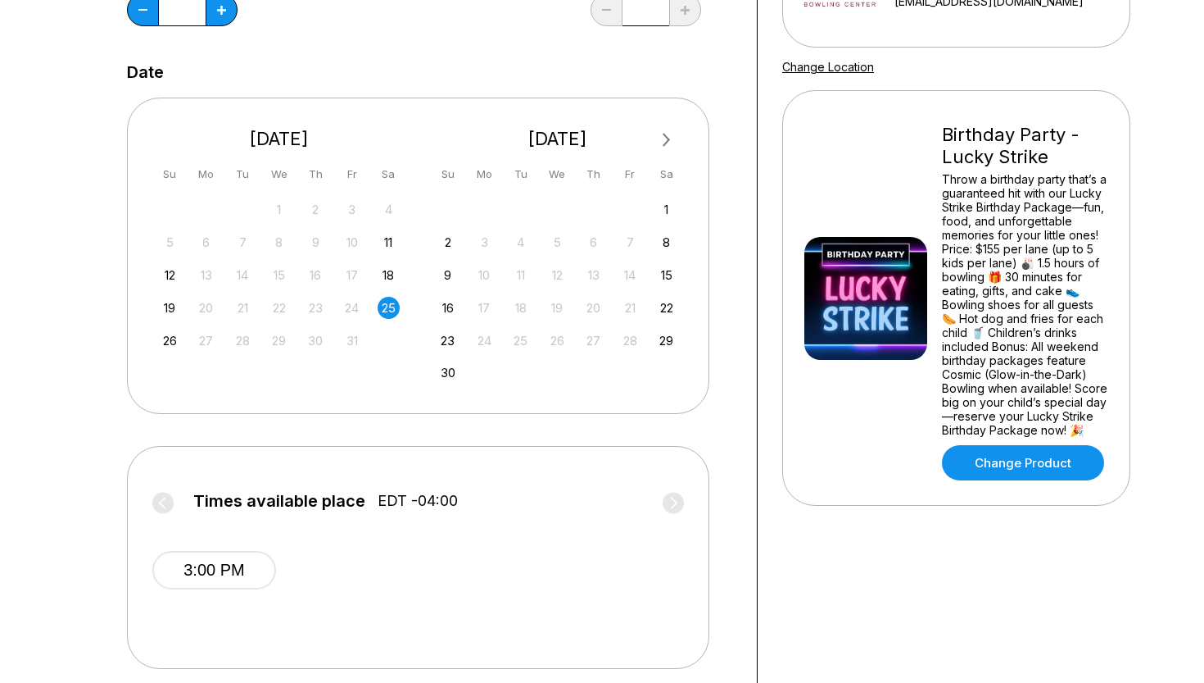
scroll to position [283, 0]
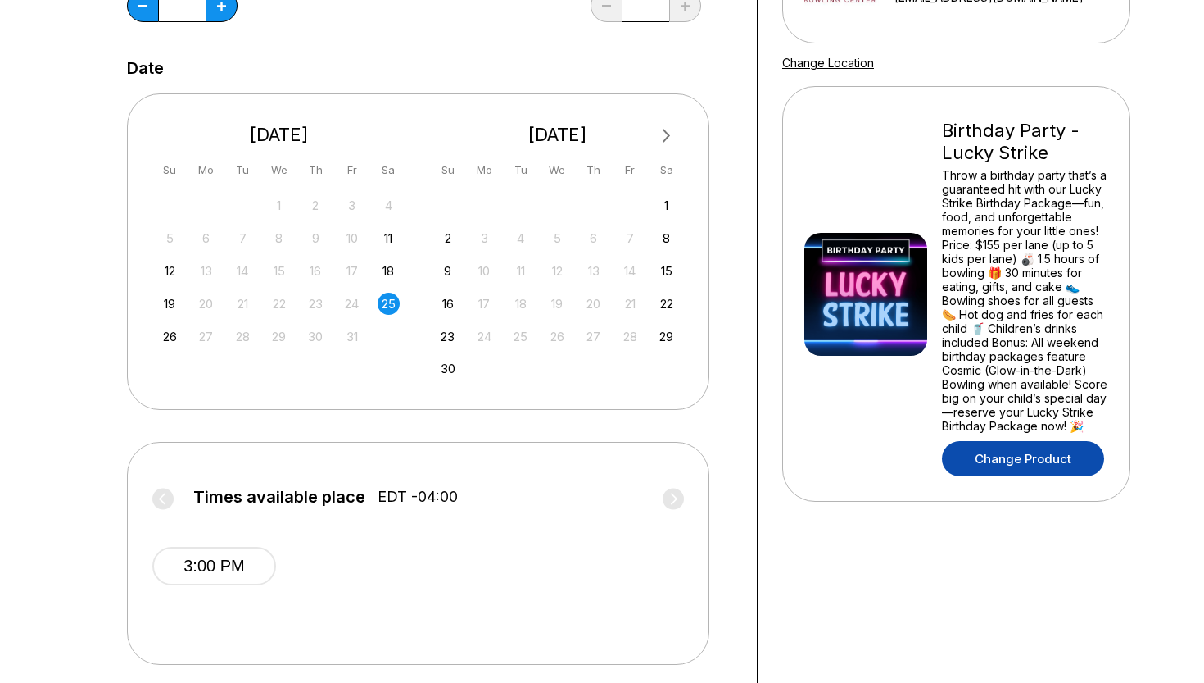
click at [1031, 476] on link "Change Product" at bounding box center [1023, 458] width 162 height 35
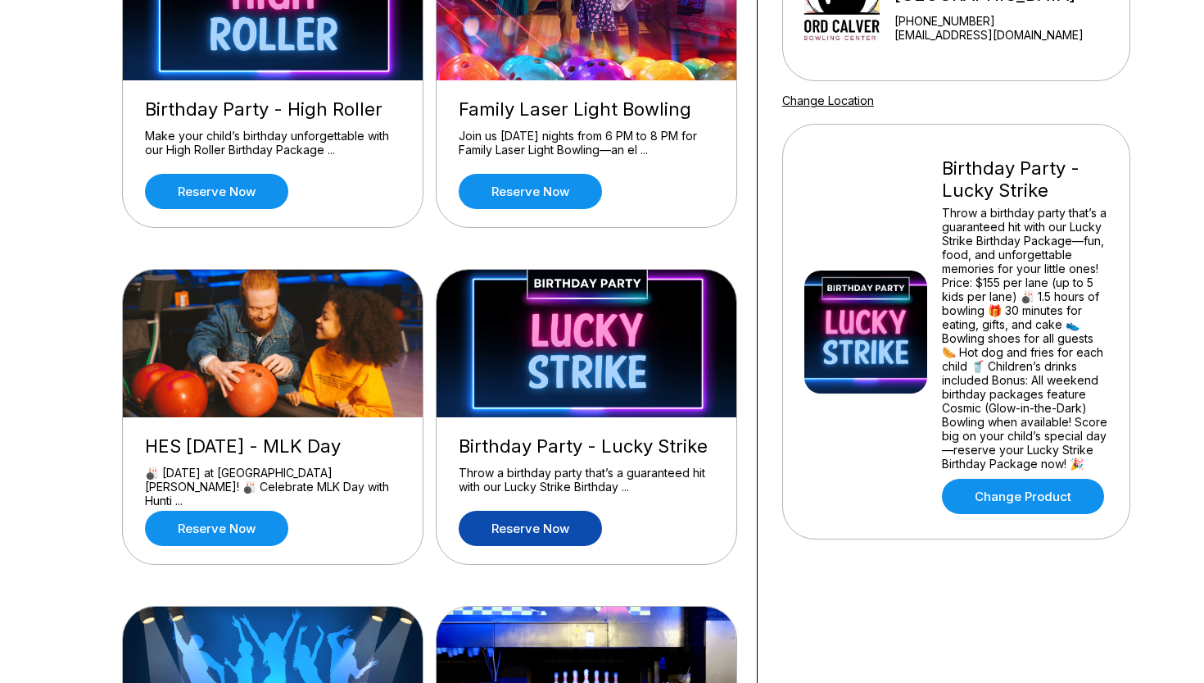
scroll to position [250, 0]
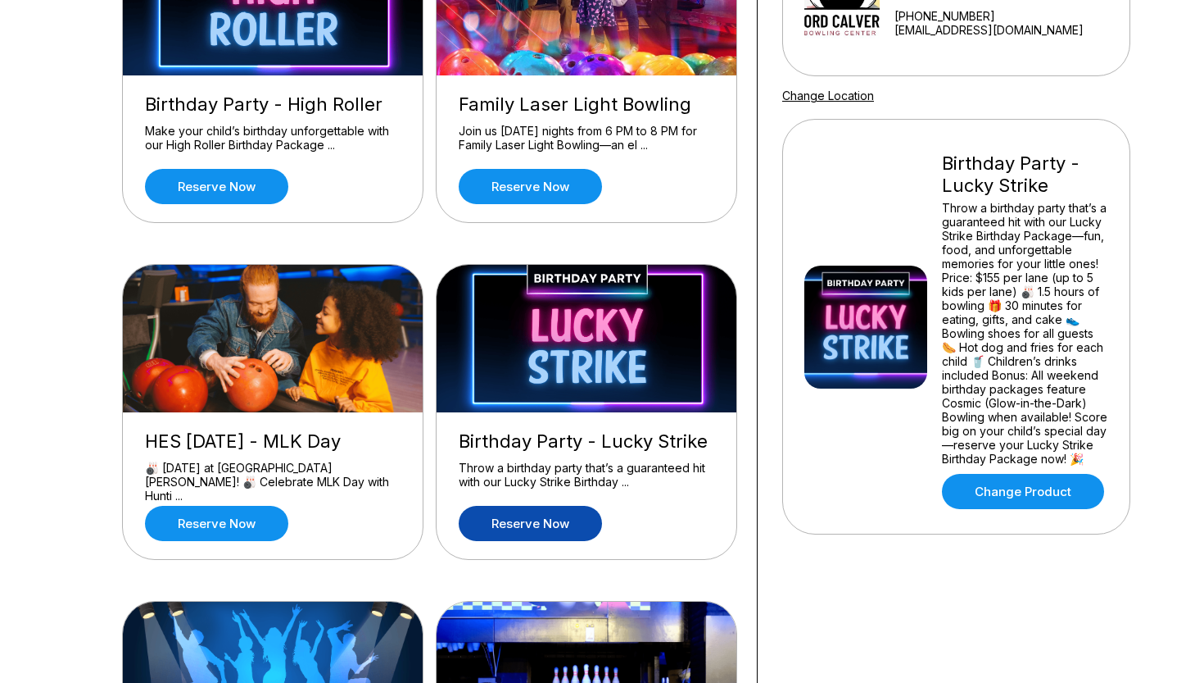
click at [555, 527] on link "Reserve now" at bounding box center [530, 523] width 143 height 35
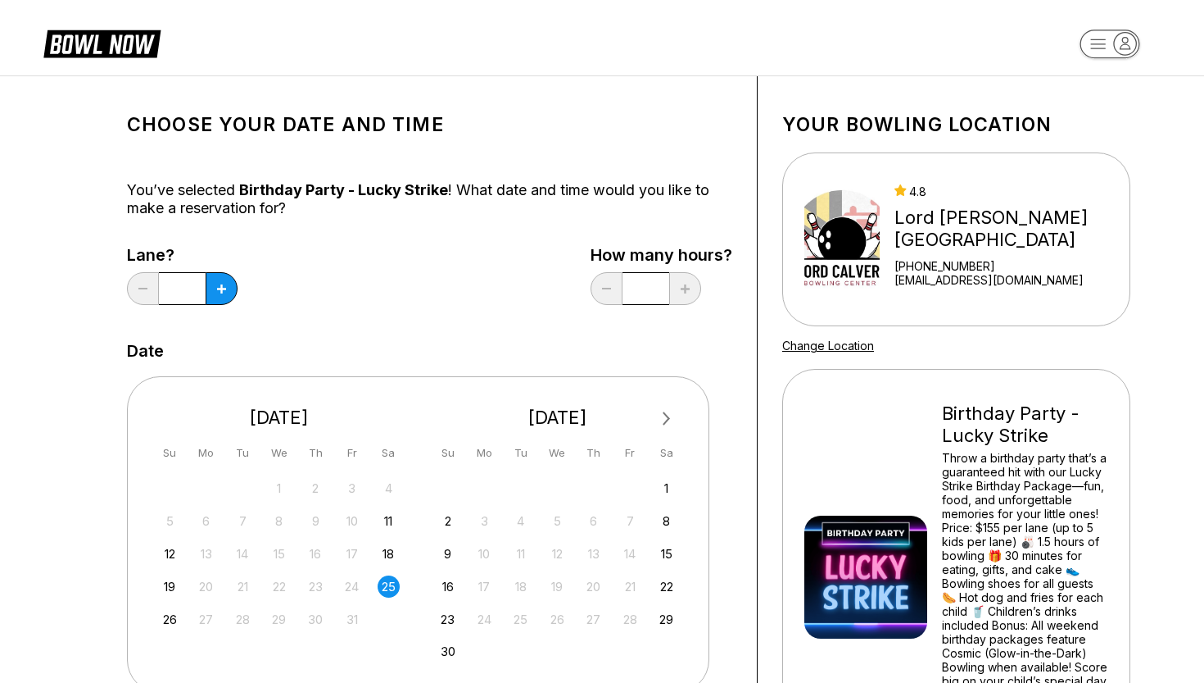
click at [223, 268] on div "Lane? *" at bounding box center [182, 279] width 111 height 67
click at [223, 288] on icon at bounding box center [221, 288] width 9 height 9
type input "*"
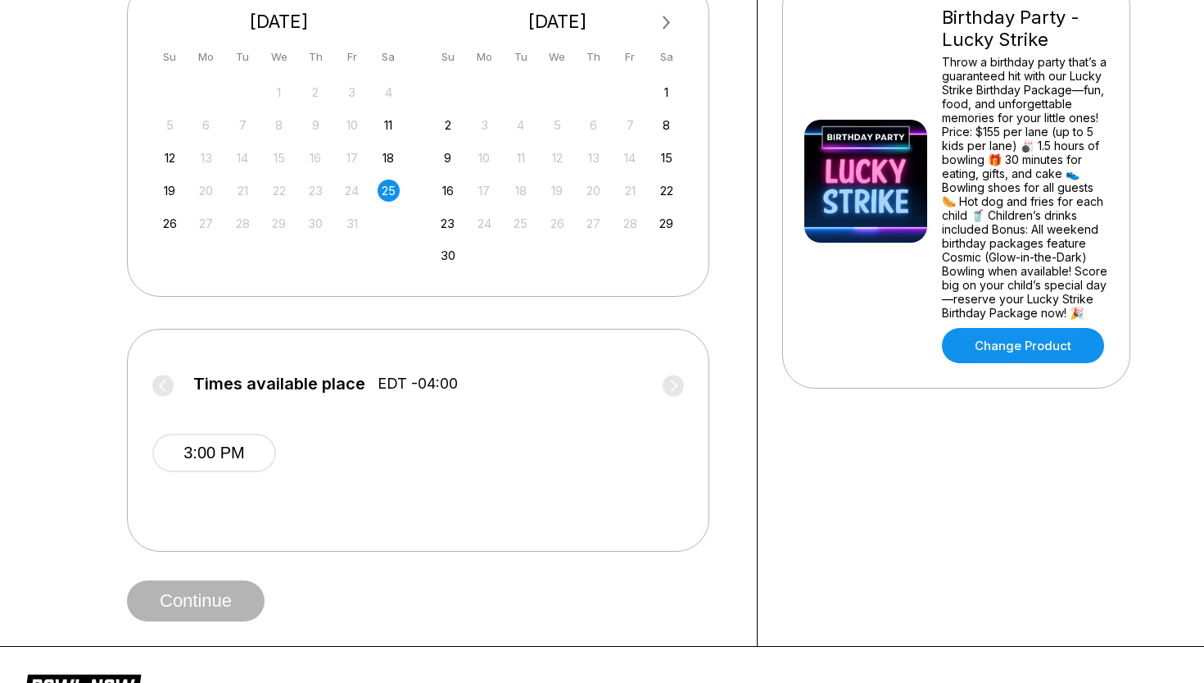
scroll to position [410, 0]
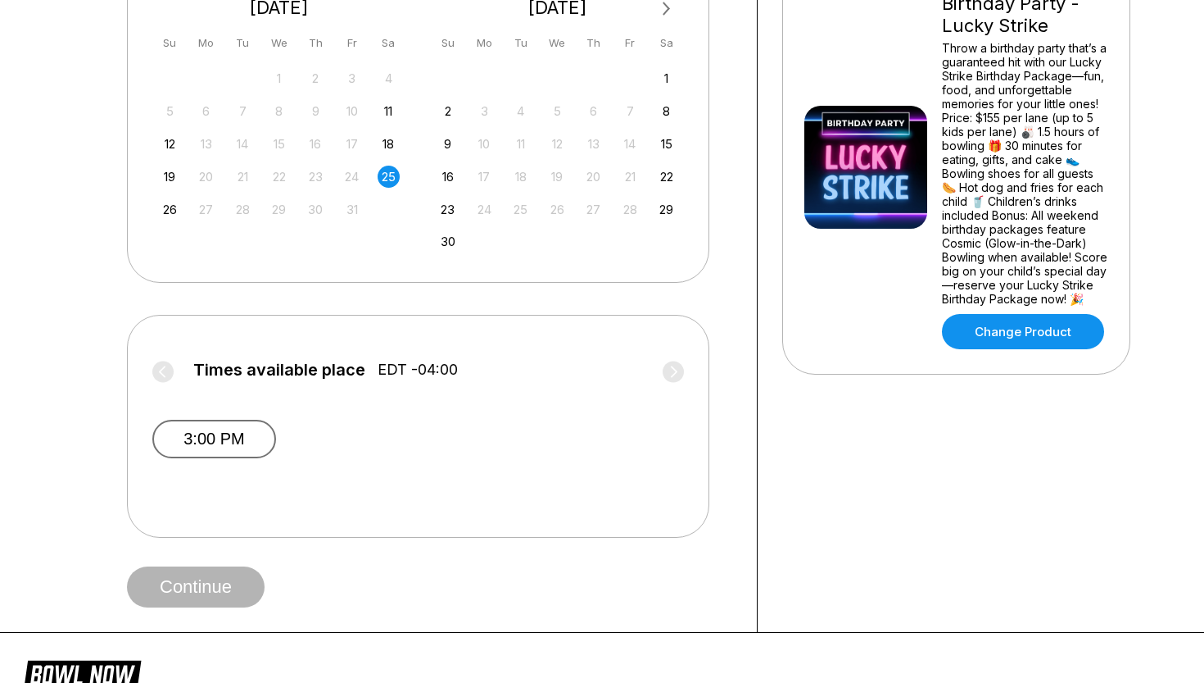
click at [232, 432] on button "3:00 PM" at bounding box center [214, 439] width 124 height 39
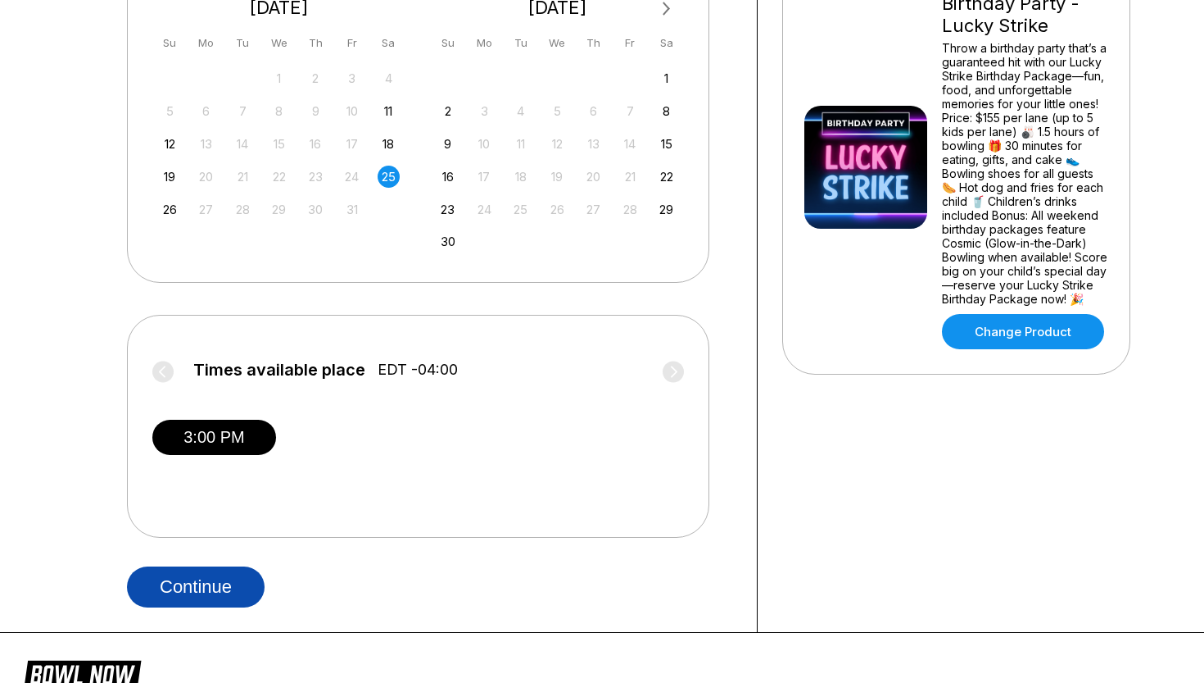
click at [243, 594] on button "Continue" at bounding box center [196, 586] width 138 height 41
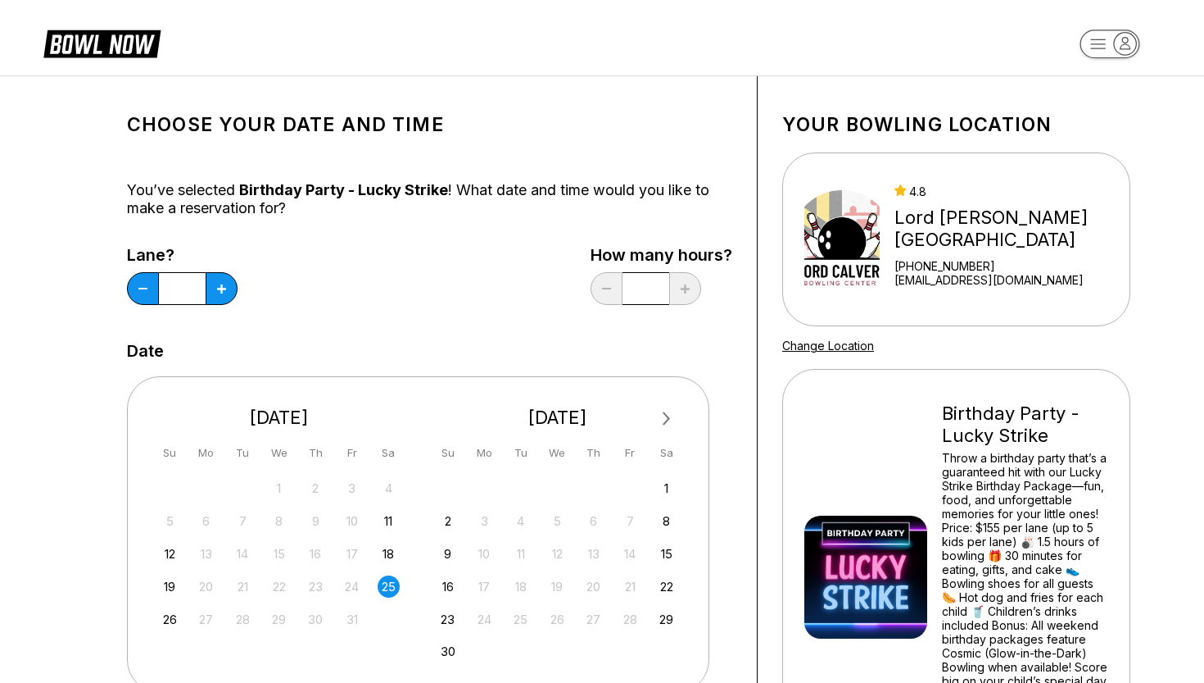
select select "**"
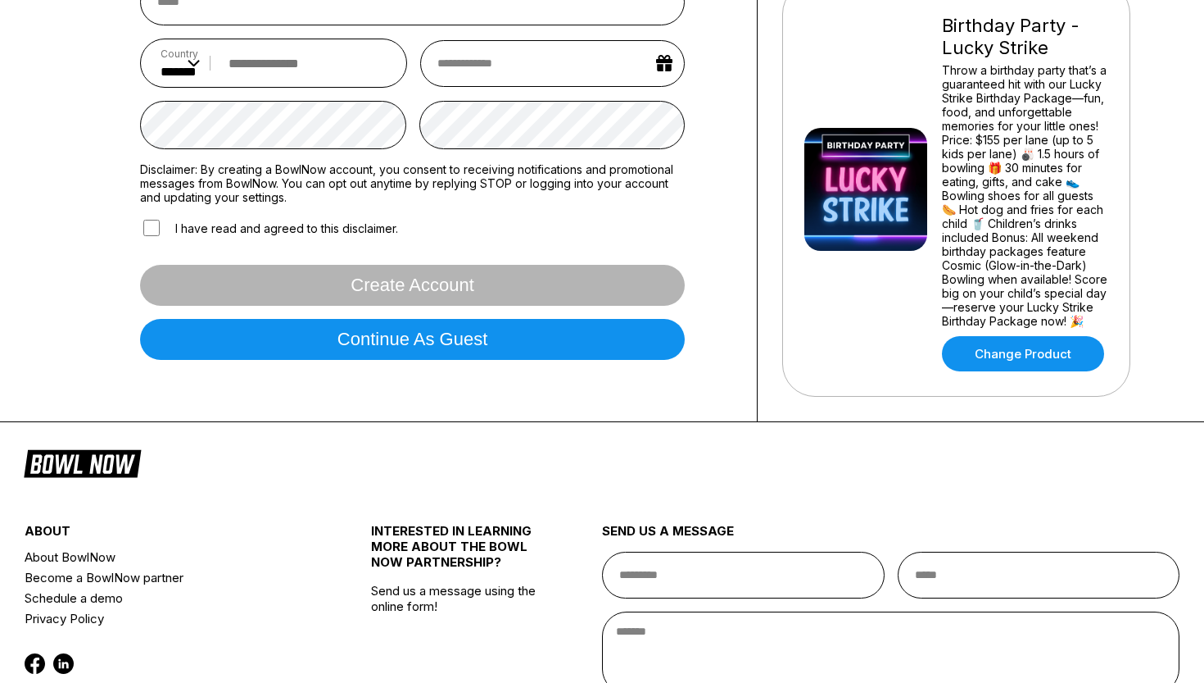
scroll to position [314, 0]
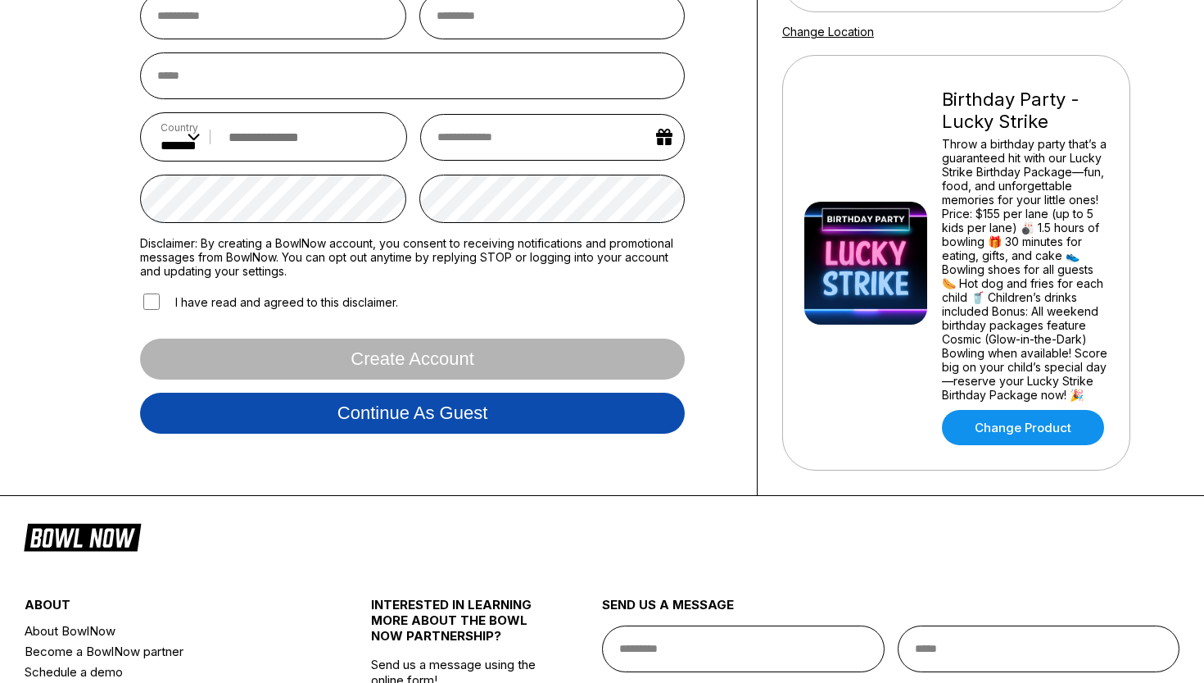
click at [500, 428] on button "Continue as guest" at bounding box center [412, 412] width 545 height 41
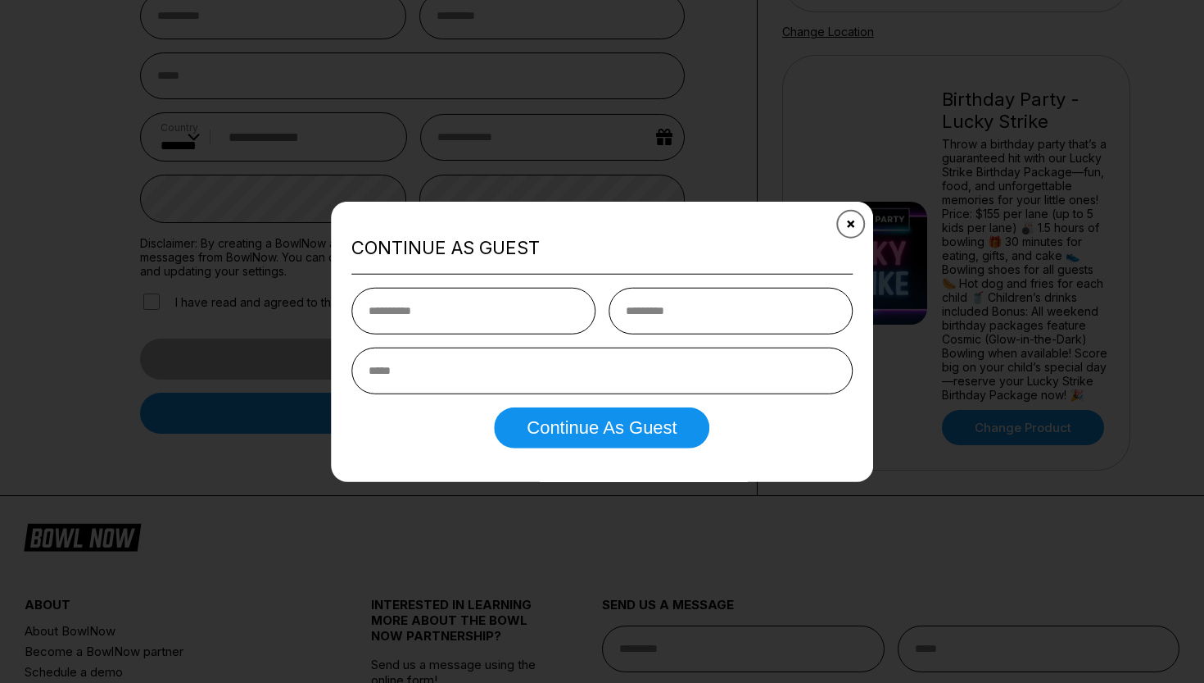
click at [851, 230] on button "Close" at bounding box center [851, 223] width 40 height 40
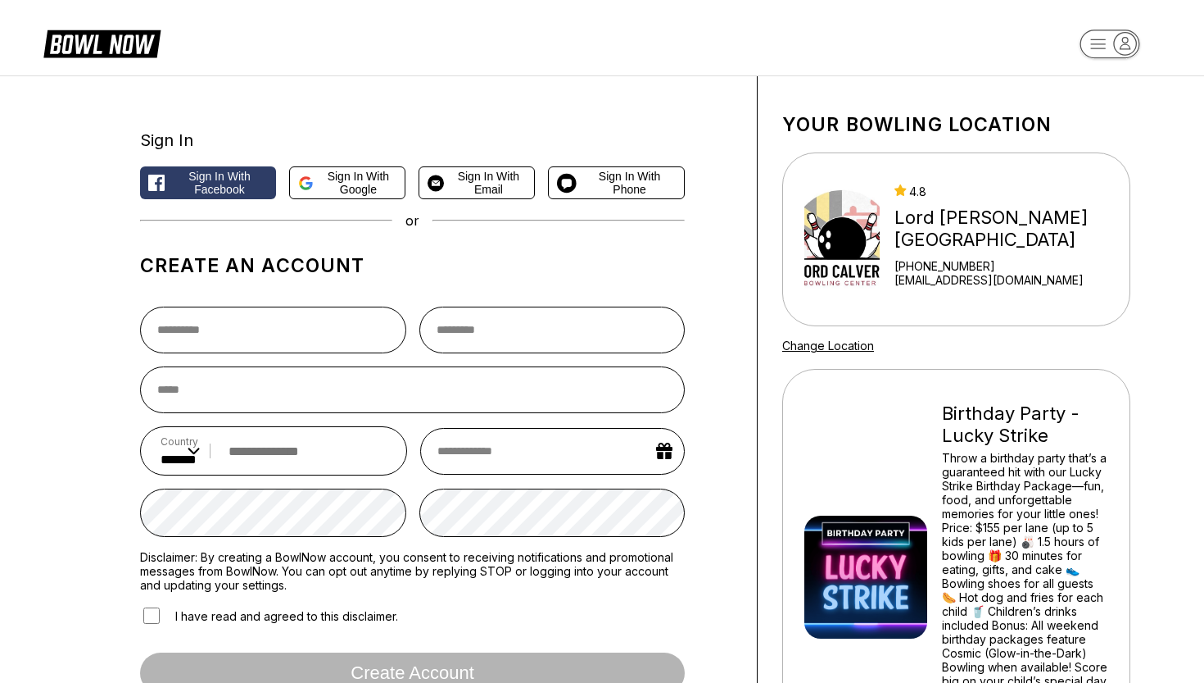
scroll to position [0, 0]
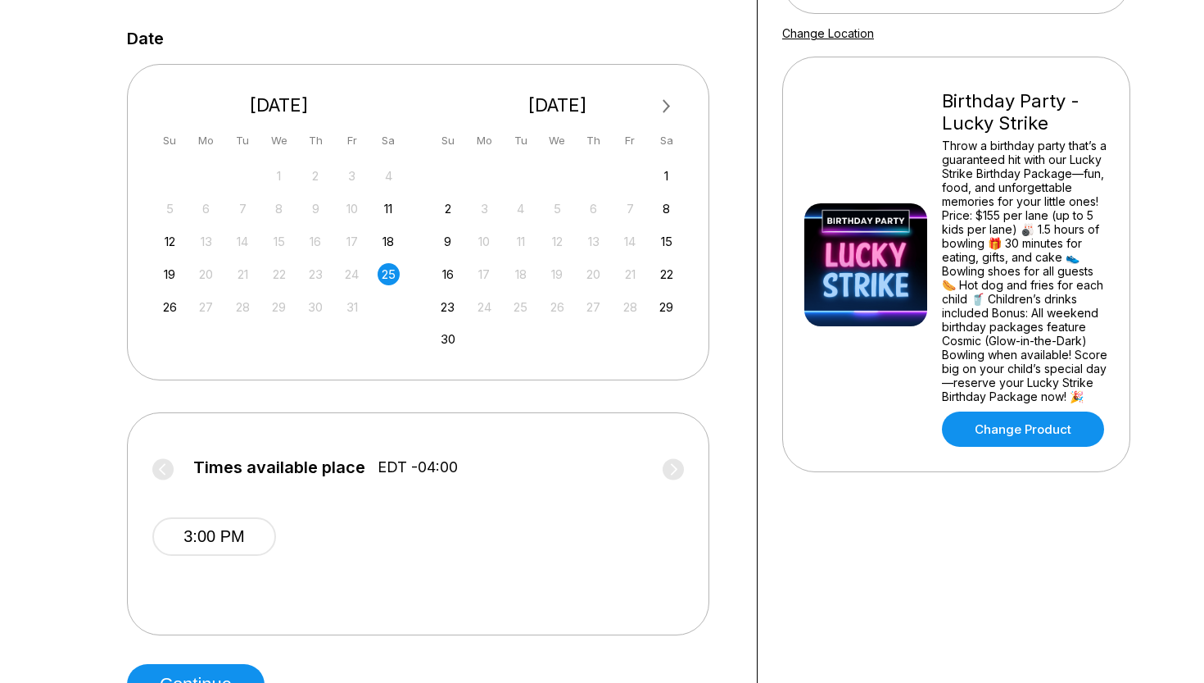
scroll to position [313, 0]
click at [1063, 446] on link "Change Product" at bounding box center [1023, 427] width 162 height 35
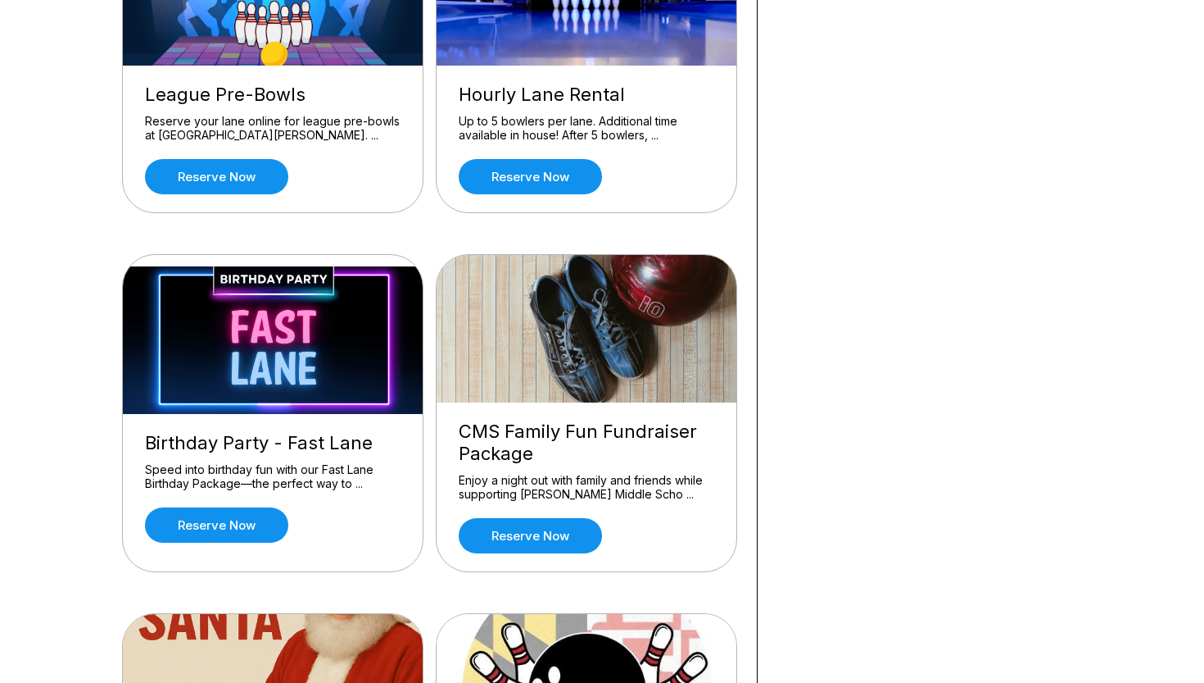
scroll to position [982, 0]
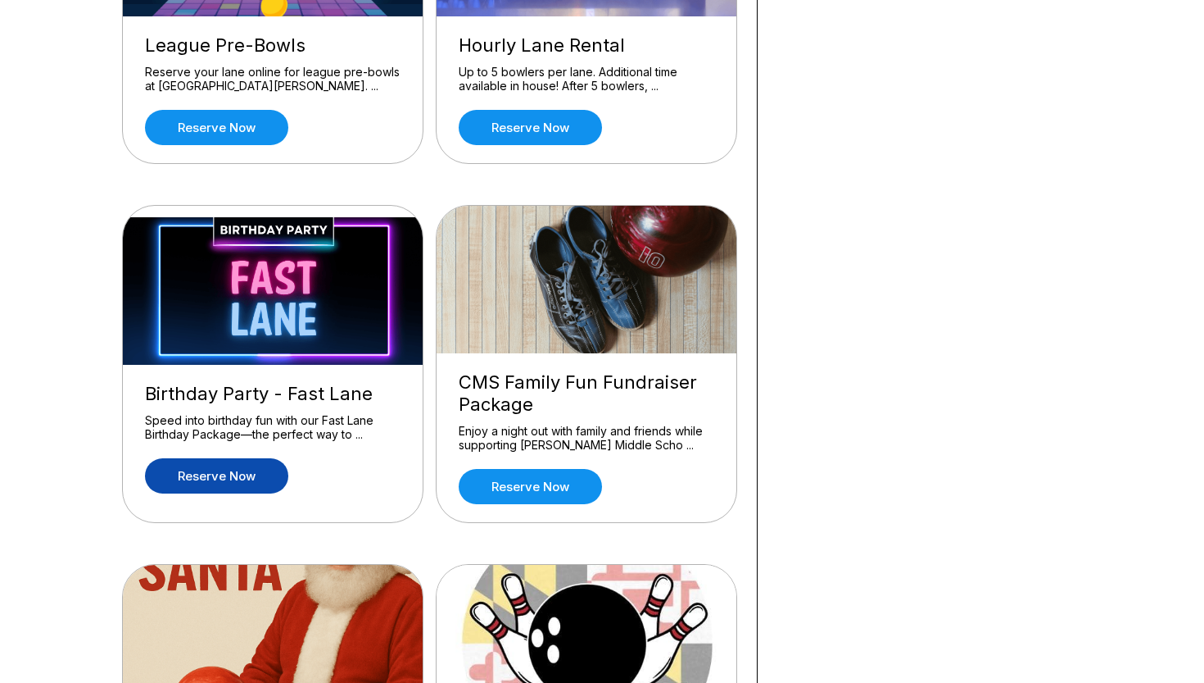
click at [234, 471] on link "Reserve now" at bounding box center [216, 475] width 143 height 35
